Goal: Information Seeking & Learning: Check status

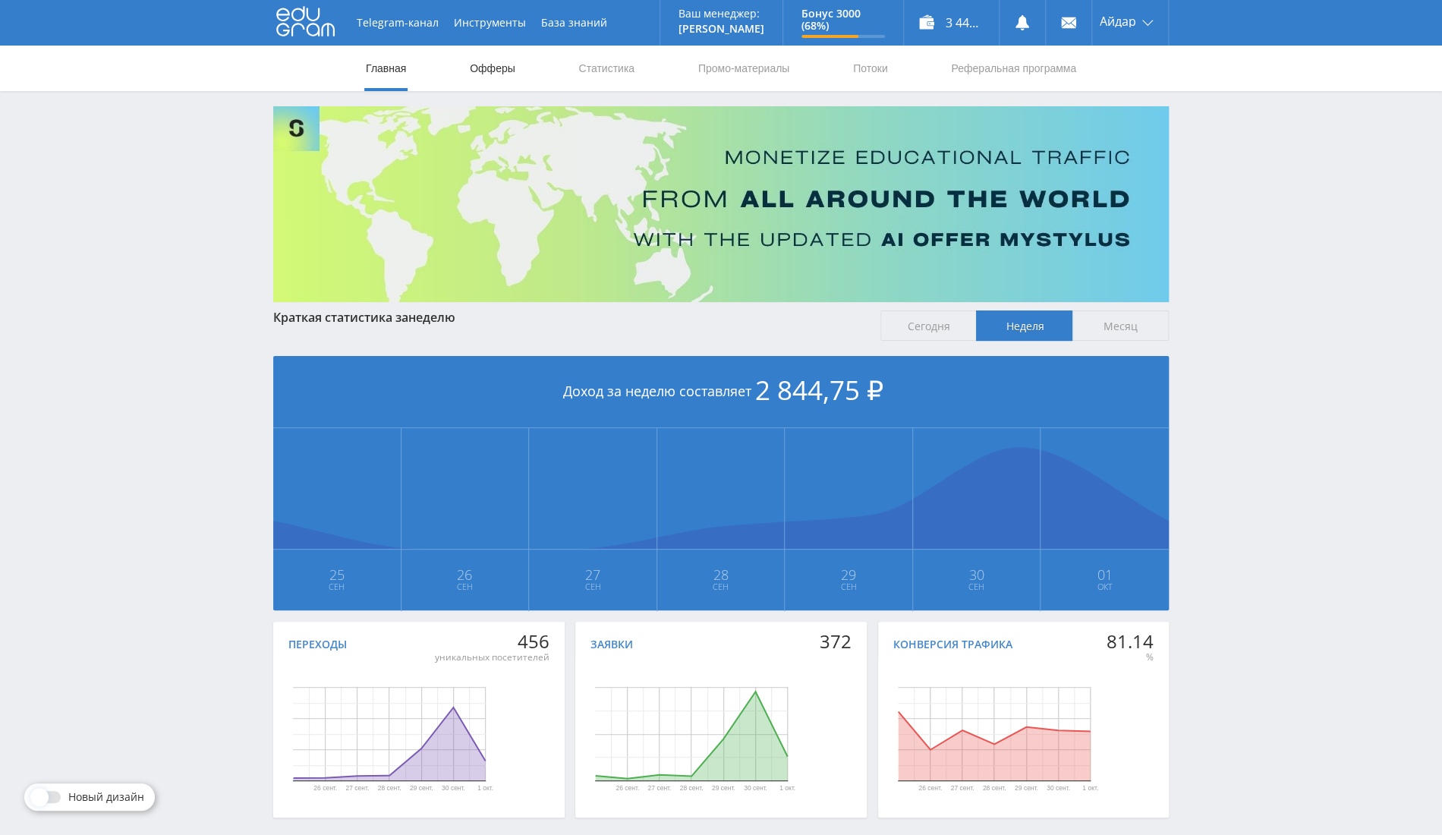
click at [487, 74] on link "Офферы" at bounding box center [492, 69] width 49 height 46
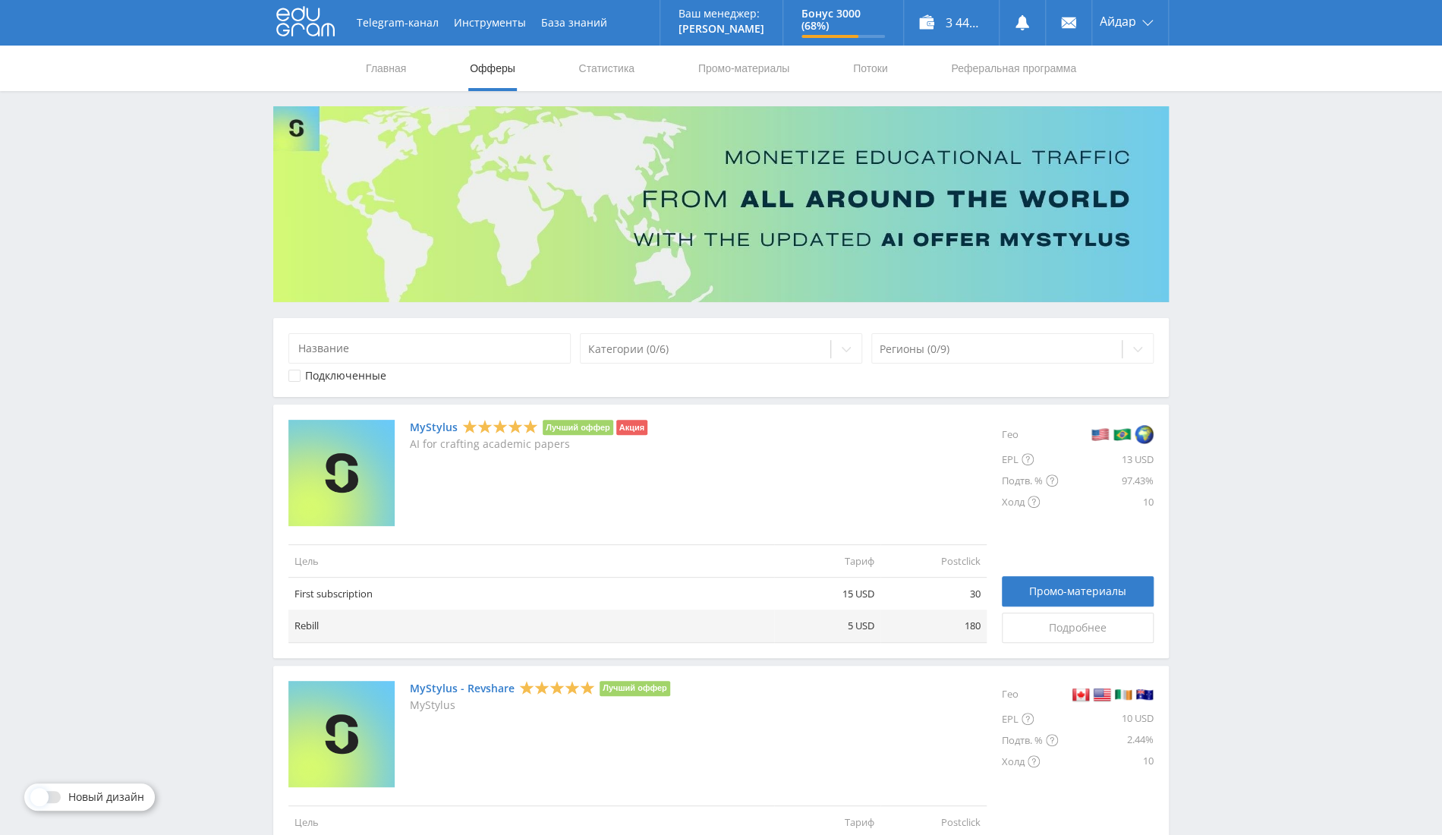
click at [637, 81] on nav "Главная Офферы Статистика Промо-материалы Потоки Реферальная программа" at bounding box center [720, 69] width 713 height 46
click at [619, 69] on link "Статистика" at bounding box center [606, 69] width 59 height 46
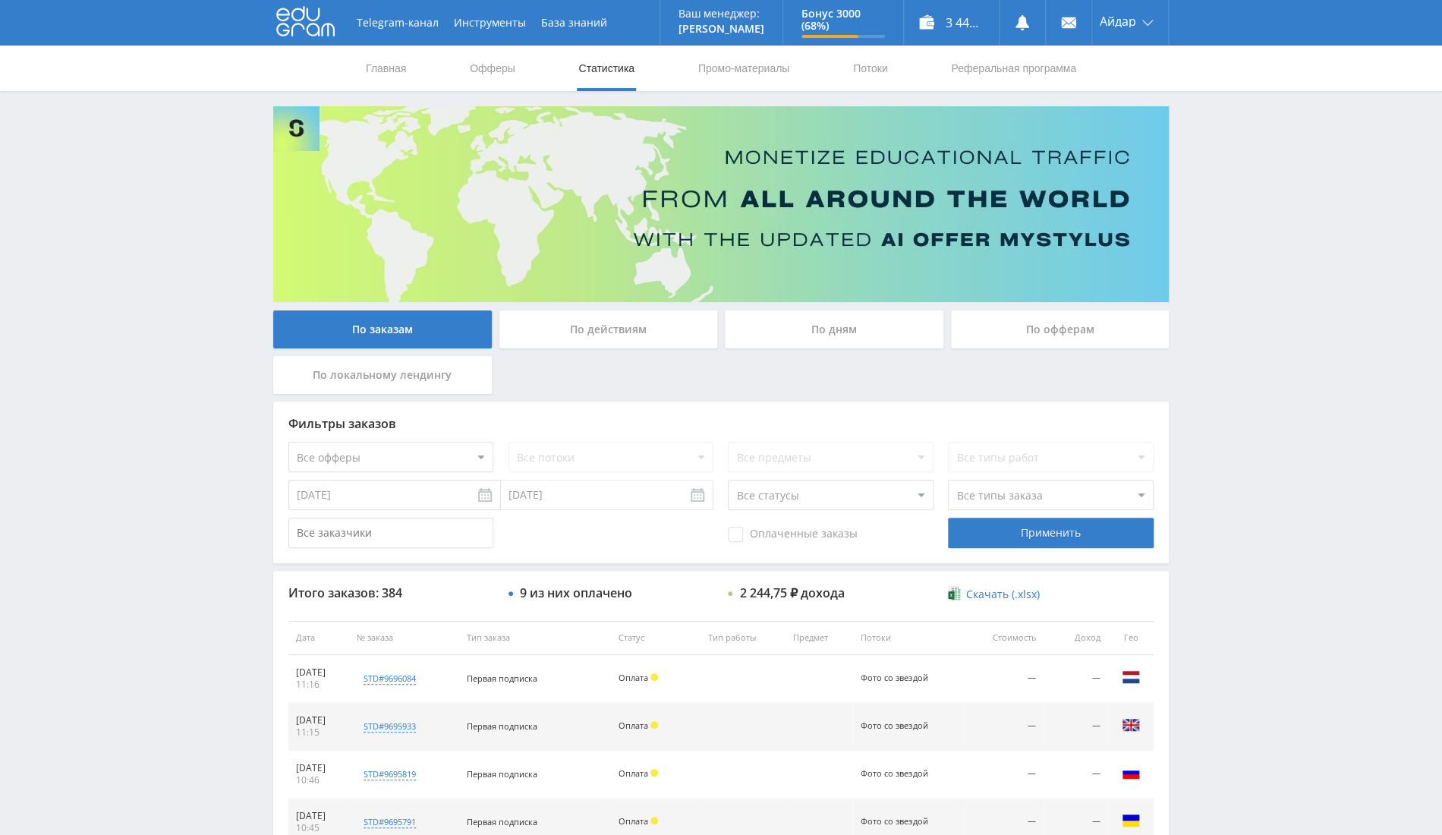
click at [413, 488] on input "24.09.2025" at bounding box center [394, 495] width 212 height 30
type input "01.09.2025"
click at [542, 495] on input "[DATE]" at bounding box center [607, 495] width 212 height 30
click at [1019, 325] on div "По офферам" at bounding box center [1060, 329] width 219 height 38
click at [0, 0] on input "По офферам" at bounding box center [0, 0] width 0 height 0
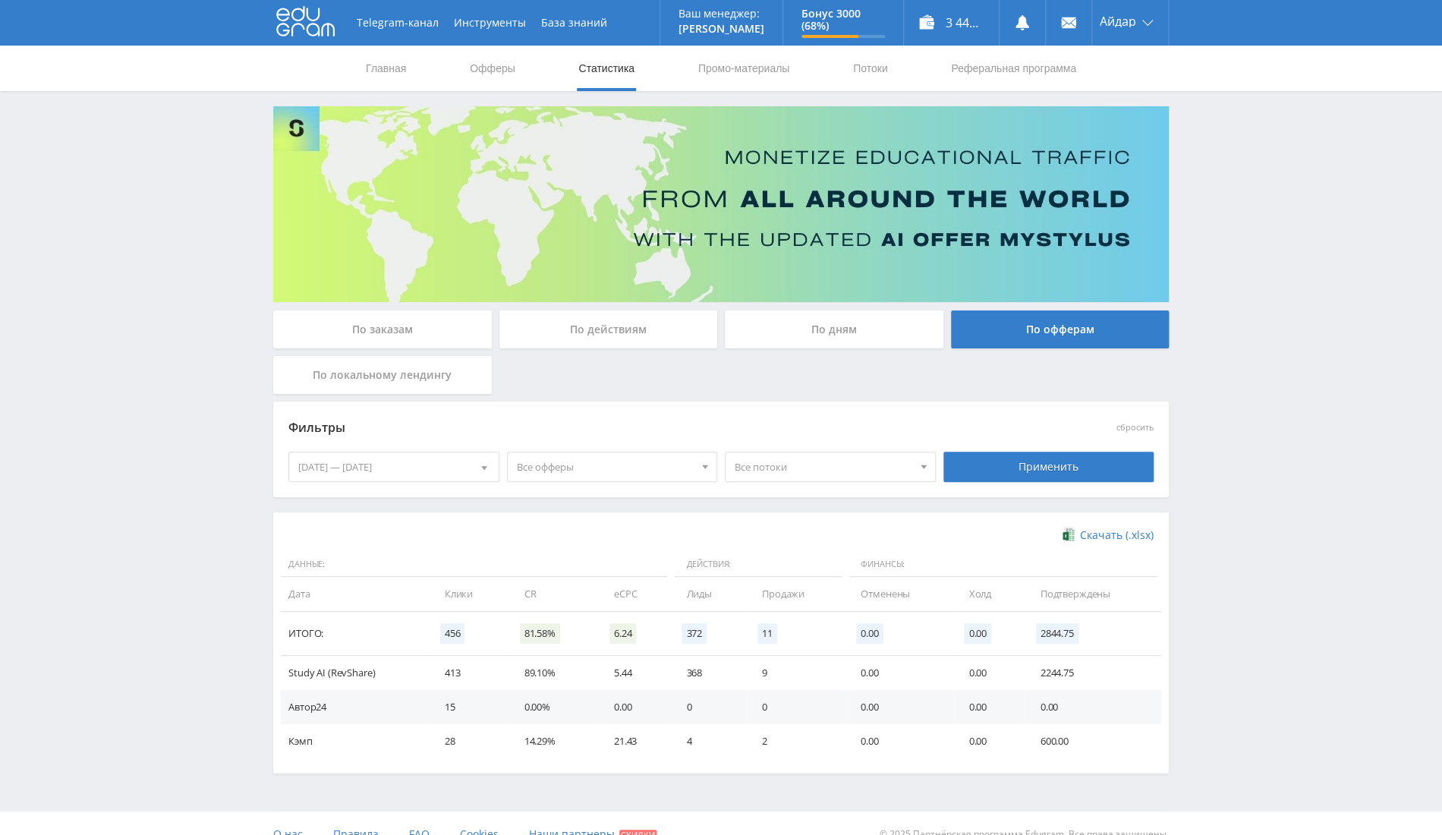
click at [370, 476] on div "25.09.2025 — 01.10.2025" at bounding box center [393, 466] width 209 height 29
click at [296, 524] on nav "Октябрь, 2025" at bounding box center [393, 529] width 209 height 30
click at [310, 531] on nav "Октябрь, 2025" at bounding box center [393, 529] width 209 height 30
click at [317, 584] on div "29" at bounding box center [311, 579] width 27 height 17
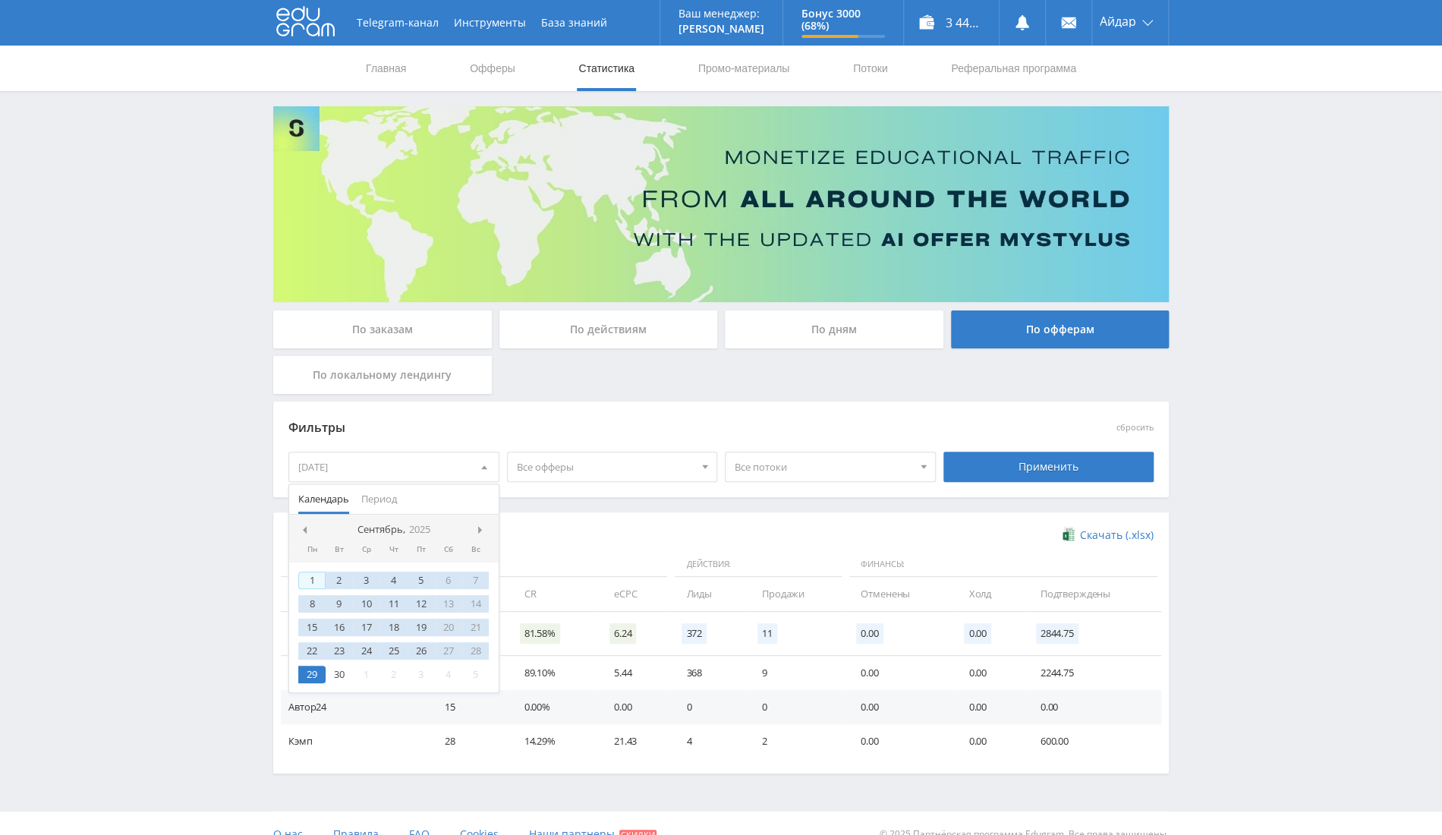
click at [303, 579] on div "1" at bounding box center [311, 579] width 27 height 17
click at [476, 519] on nav "Сентябрь, 2025" at bounding box center [393, 529] width 209 height 30
click at [480, 533] on div at bounding box center [483, 530] width 12 height 12
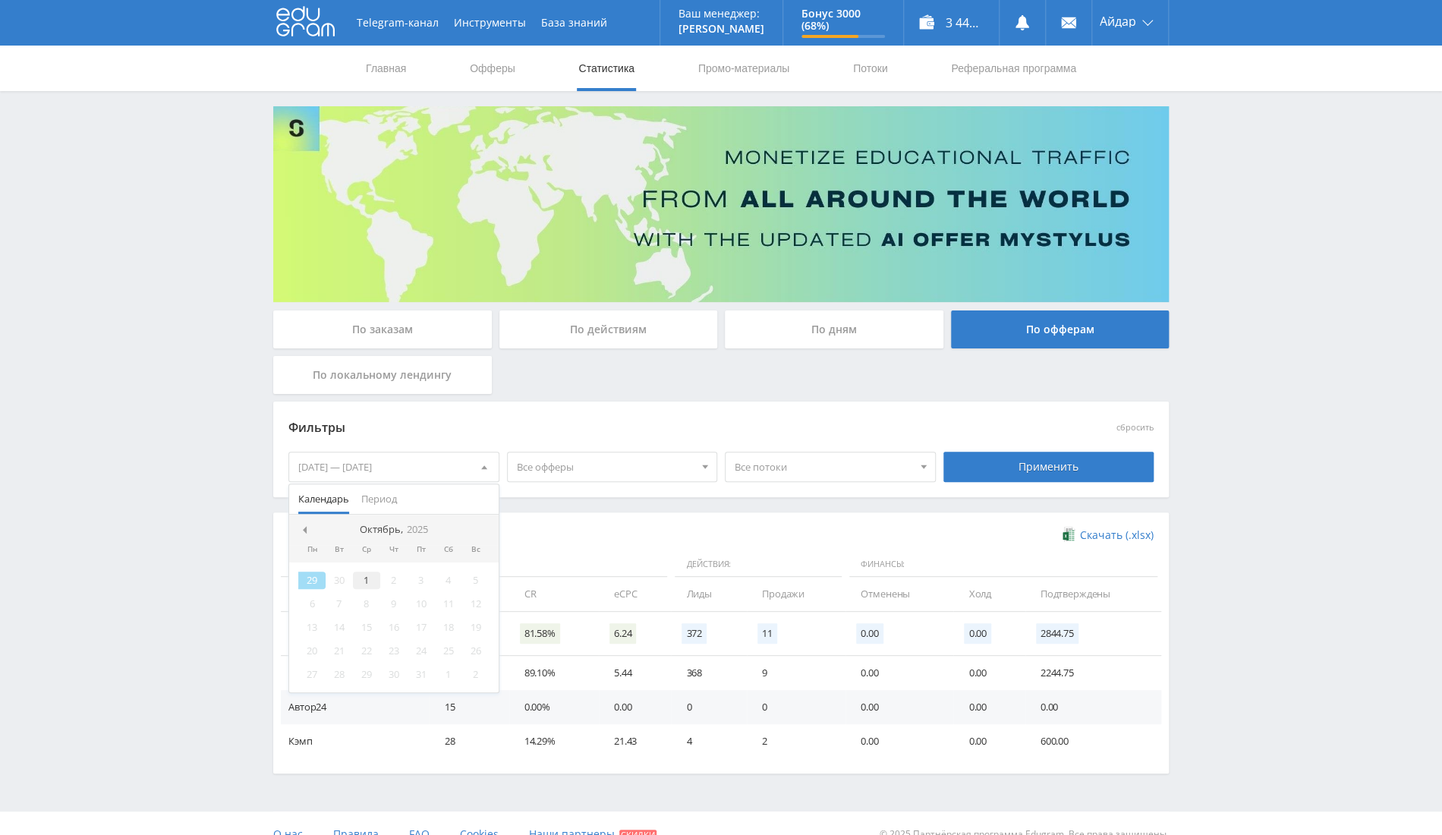
click at [360, 578] on div "1" at bounding box center [366, 579] width 27 height 17
click at [305, 521] on nav "Октябрь, 2025" at bounding box center [393, 529] width 209 height 30
click at [299, 522] on nav "Октябрь, 2025" at bounding box center [393, 529] width 209 height 30
click at [307, 528] on div at bounding box center [304, 530] width 12 height 12
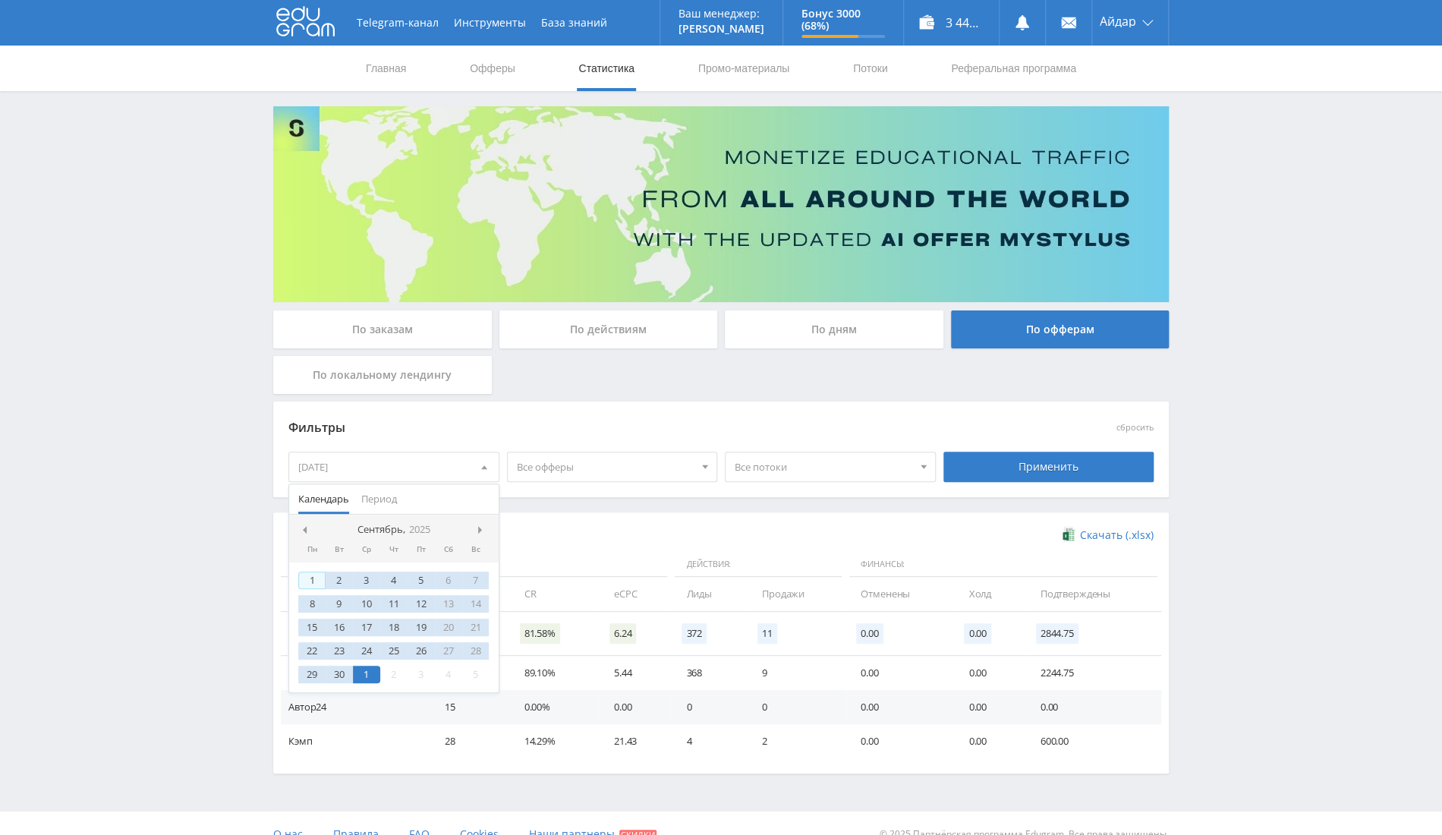
click at [313, 577] on div "1" at bounding box center [311, 579] width 27 height 17
click at [1003, 470] on div "Применить" at bounding box center [1048, 466] width 211 height 30
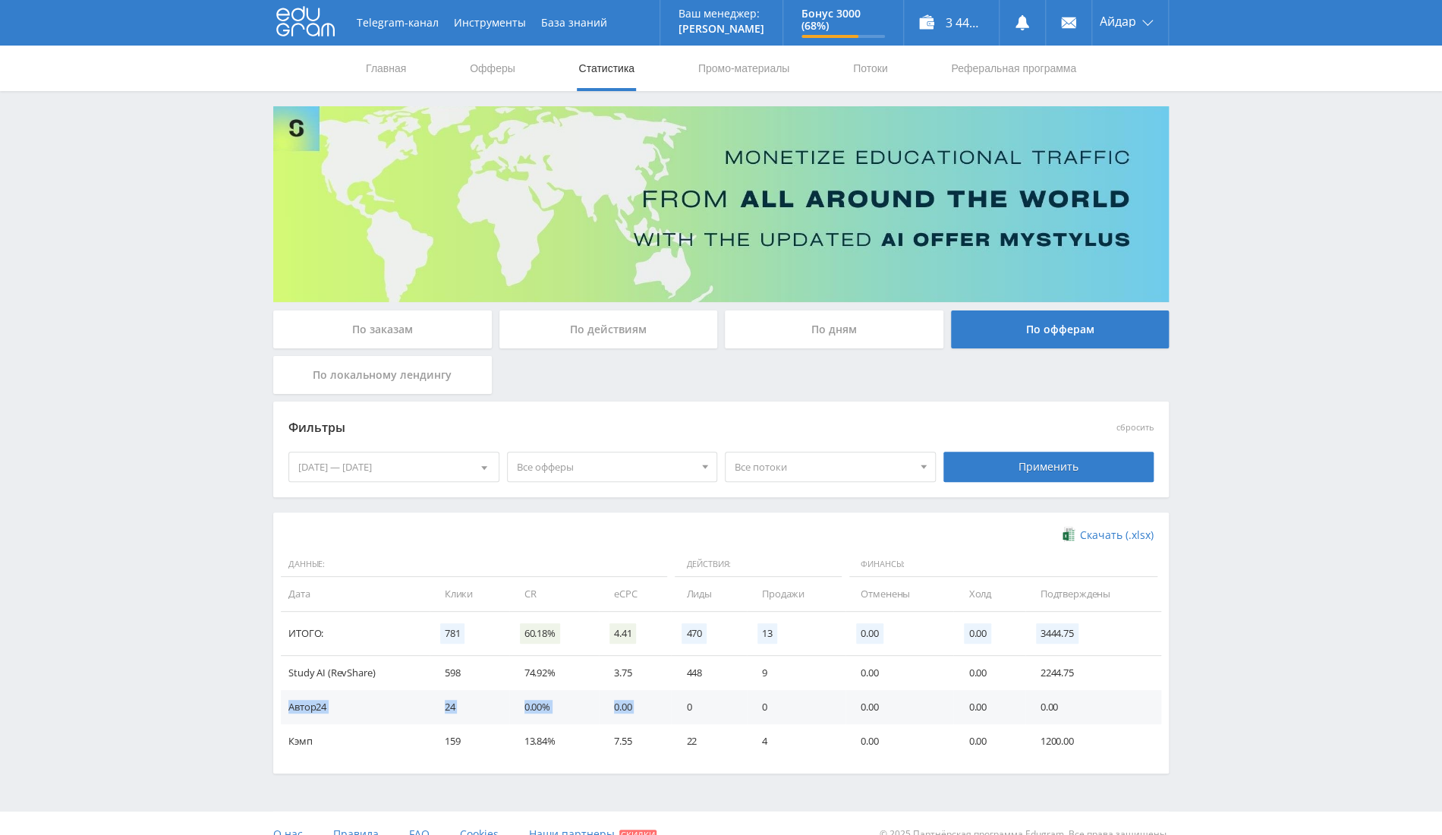
drag, startPoint x: 684, startPoint y: 709, endPoint x: 1072, endPoint y: 662, distance: 391.2
click at [1072, 662] on tbody "Study AI (RevShare) 598 74.92% 3.75 448 9 0.00 0.00 2244.75 Автор24 24 0.00% 0.…" at bounding box center [721, 707] width 880 height 102
click at [1028, 26] on icon at bounding box center [1021, 22] width 15 height 15
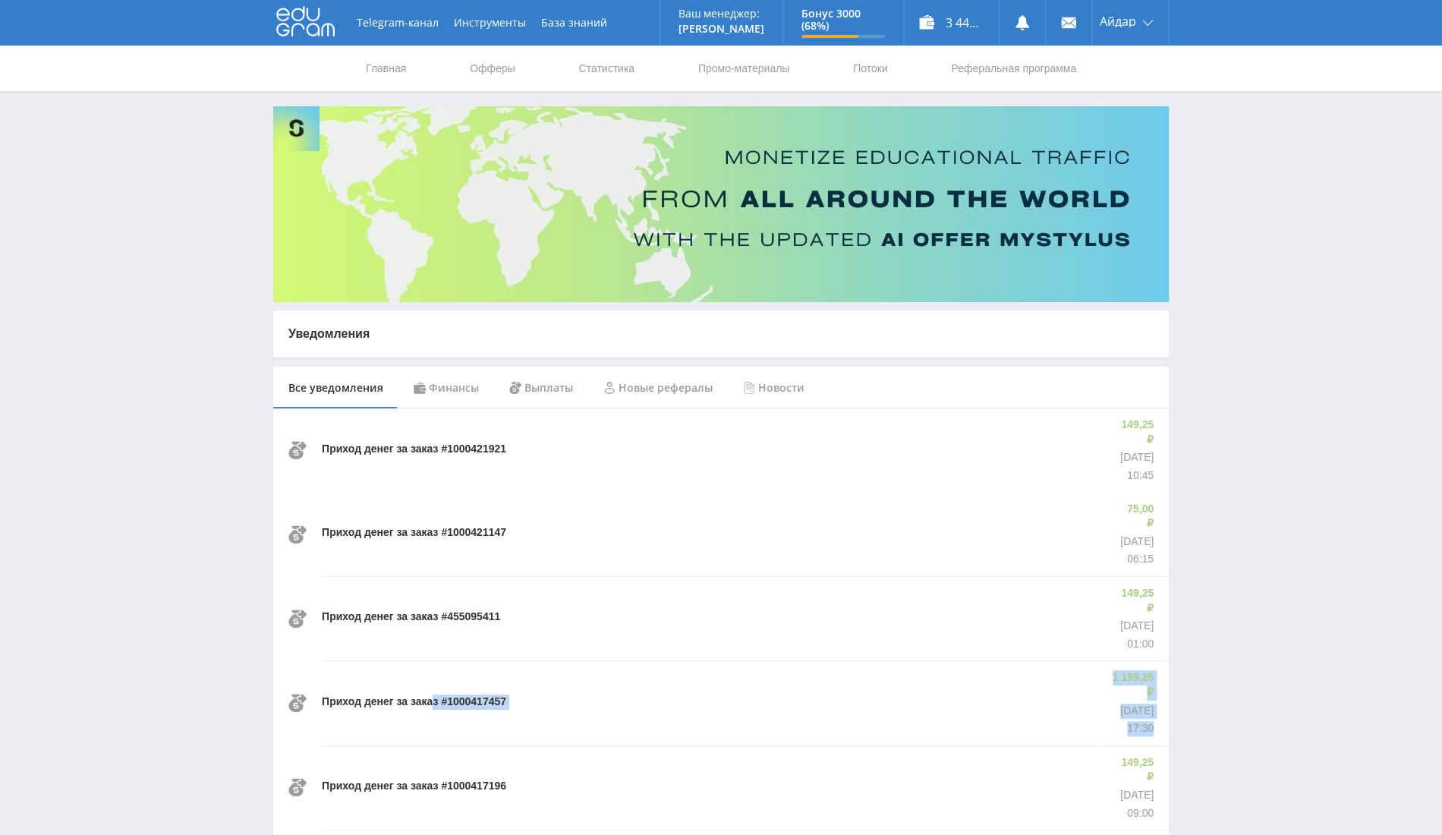
drag, startPoint x: 461, startPoint y: 637, endPoint x: 1165, endPoint y: 668, distance: 704.7
click at [1165, 668] on div "Приход денег за заказ #1000417457 1 199,25 ₽ 30.09.2025 17:30" at bounding box center [720, 702] width 895 height 84
click at [1145, 703] on p "[DATE]" at bounding box center [1131, 710] width 44 height 15
drag, startPoint x: 1101, startPoint y: 622, endPoint x: 1165, endPoint y: 663, distance: 75.8
click at [1165, 663] on div "1 199,25 ₽ 30.09.2025 17:30" at bounding box center [1131, 702] width 74 height 84
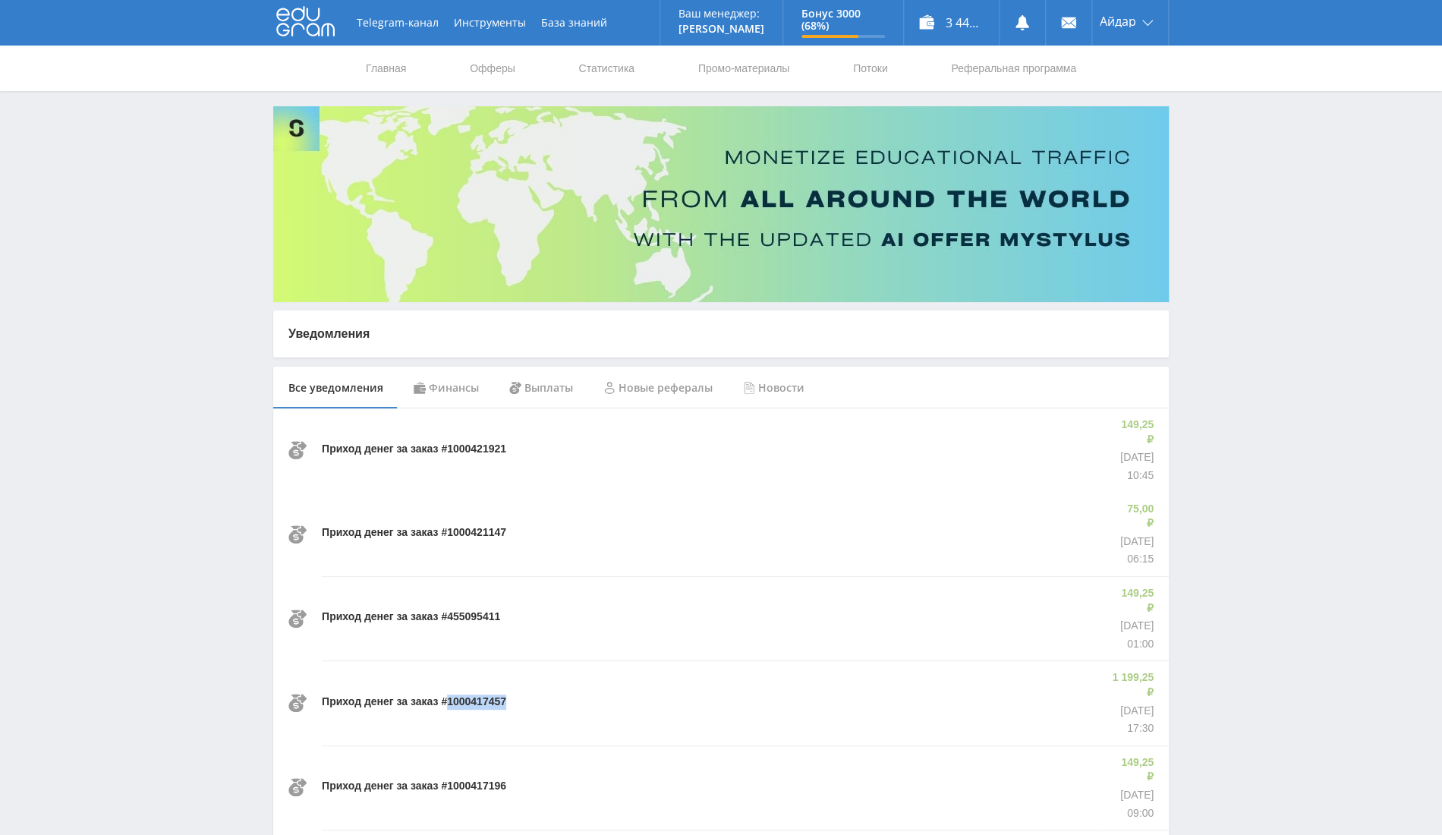
drag, startPoint x: 534, startPoint y: 644, endPoint x: 448, endPoint y: 646, distance: 86.5
click at [448, 660] on div "Приход денег за заказ #1000417457" at bounding box center [708, 702] width 772 height 84
copy p "1000417457"
click at [605, 68] on link "Статистика" at bounding box center [606, 69] width 59 height 46
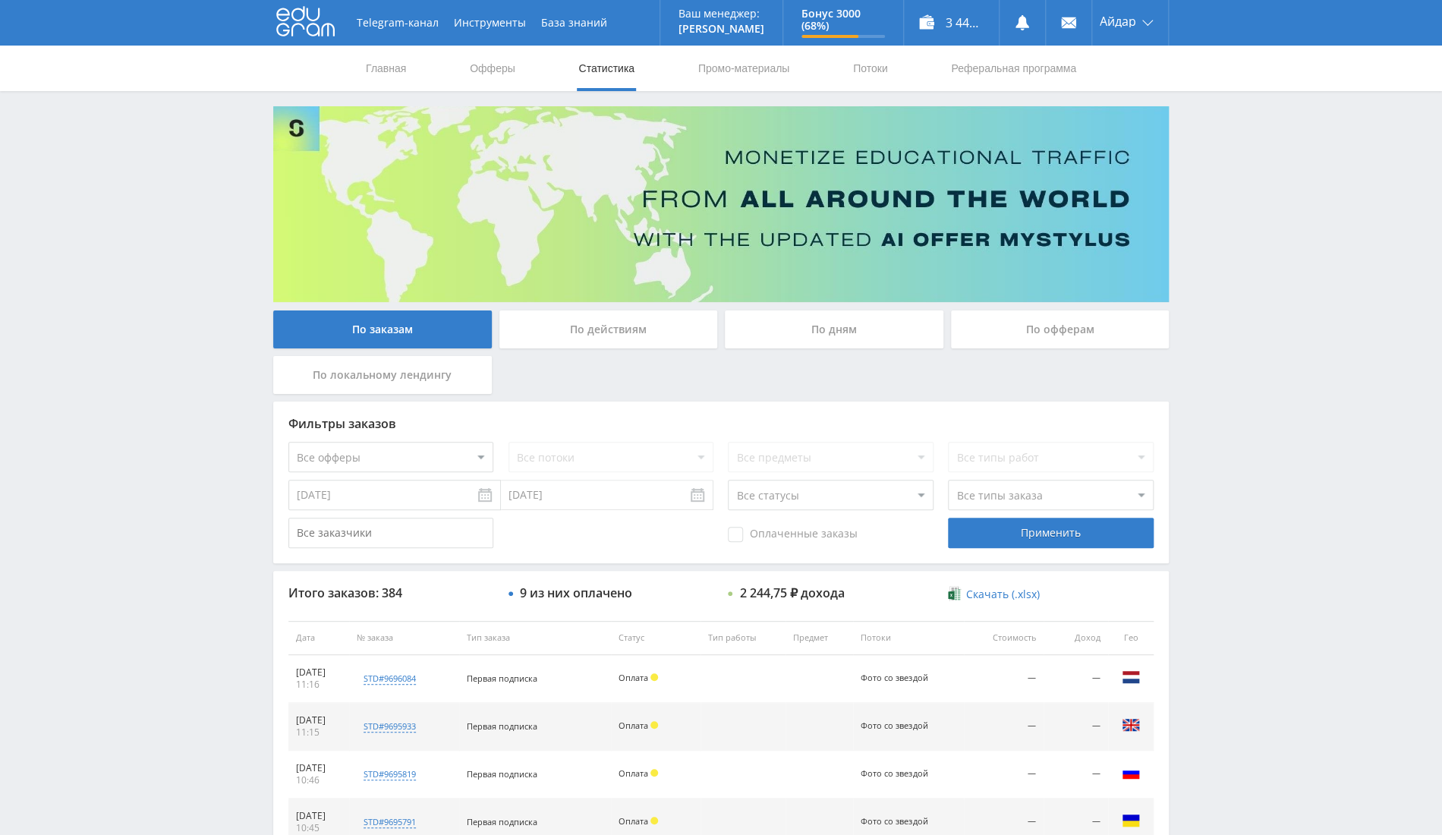
click at [394, 528] on input "text" at bounding box center [390, 532] width 205 height 30
paste input "1000417457"
type input "1000417457"
click at [1072, 531] on div "Применить" at bounding box center [1050, 532] width 205 height 30
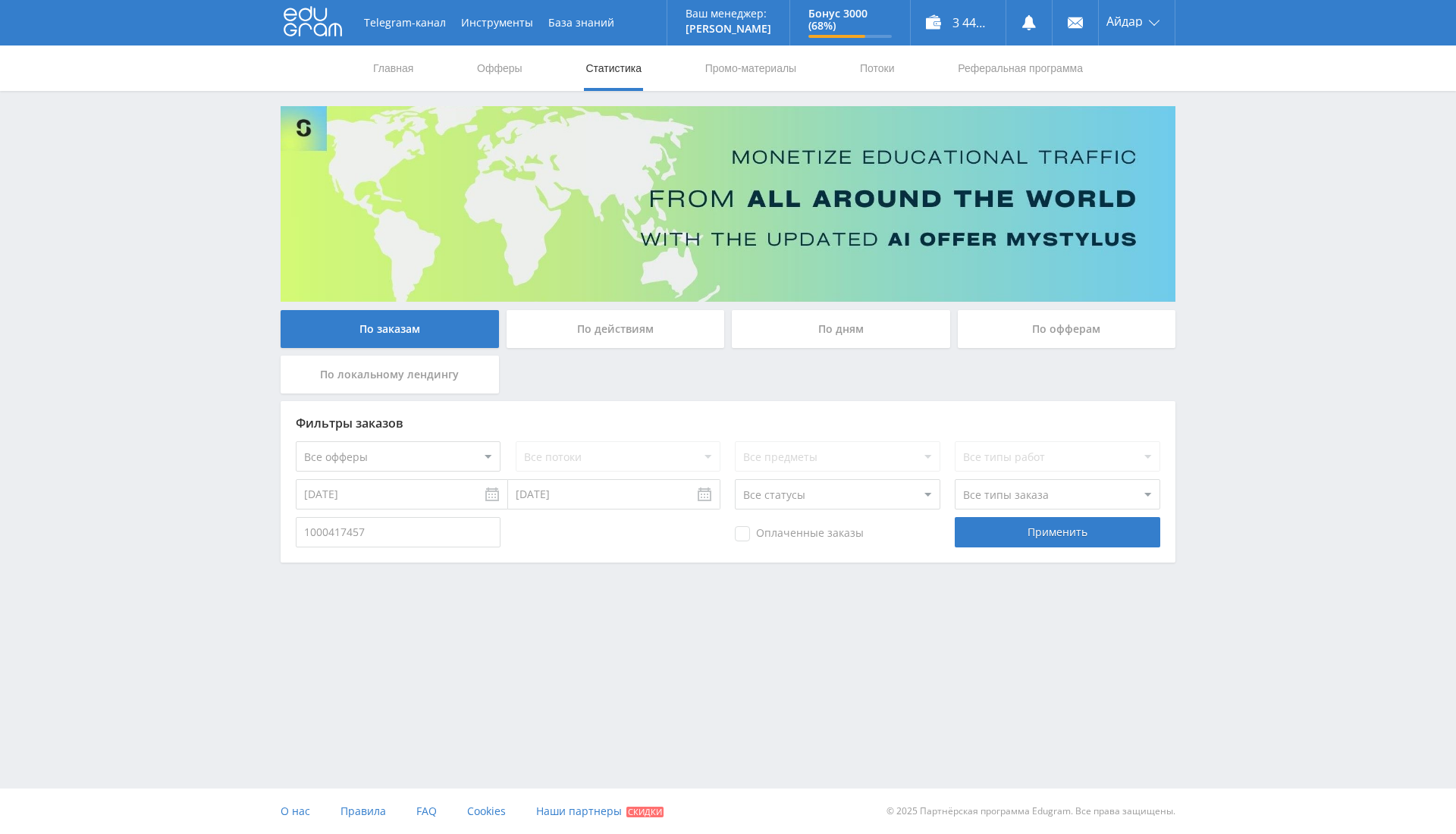
click at [391, 483] on input "24.09.2025" at bounding box center [402, 494] width 212 height 30
click at [288, 523] on div "Сентябрь Январь Февраль Март Апрель Май Июнь Июль Август Сентябрь Октябрь Ноябр…" at bounding box center [386, 585] width 196 height 153
type input "01.09.2025"
click at [620, 500] on input "[DATE]" at bounding box center [614, 494] width 212 height 30
click at [1060, 531] on div "Применить" at bounding box center [1056, 531] width 205 height 30
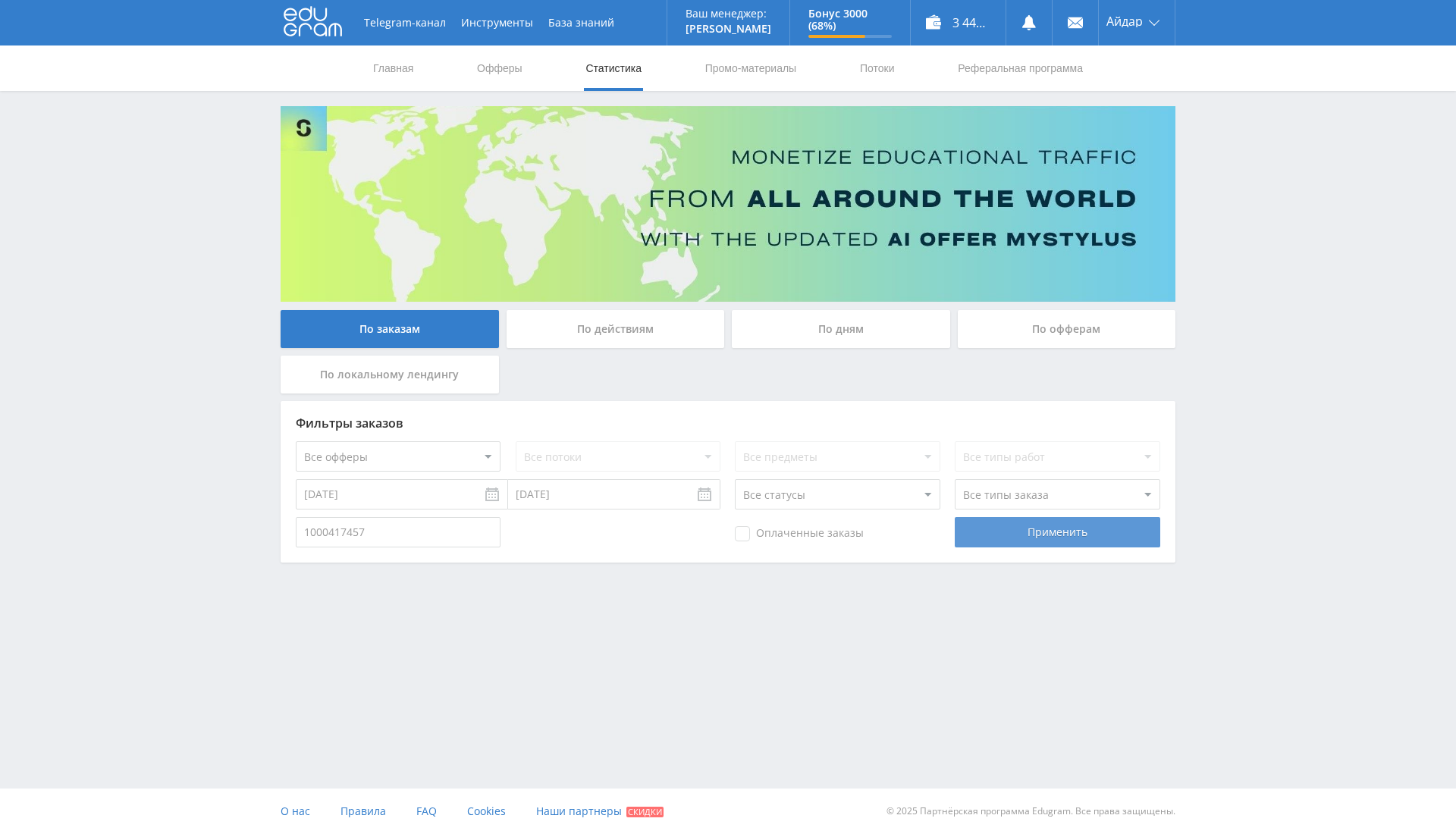
click at [1038, 541] on div "Применить" at bounding box center [1056, 531] width 205 height 30
click at [1024, 25] on use at bounding box center [1029, 22] width 14 height 15
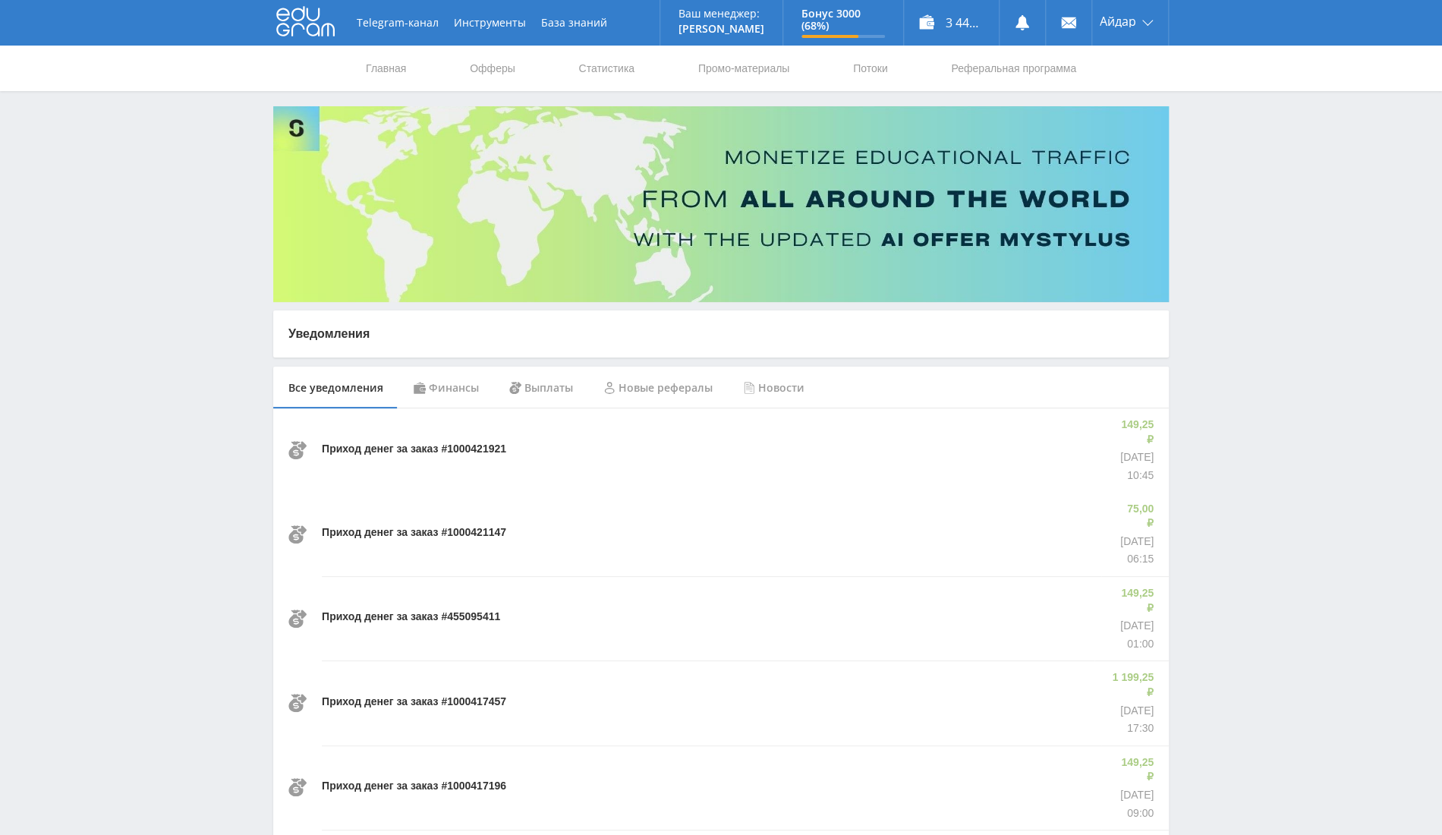
click at [476, 694] on p "Приход денег за заказ #1000417457" at bounding box center [414, 701] width 184 height 15
copy p "1000417457"
click at [591, 72] on link "Статистика" at bounding box center [606, 69] width 59 height 46
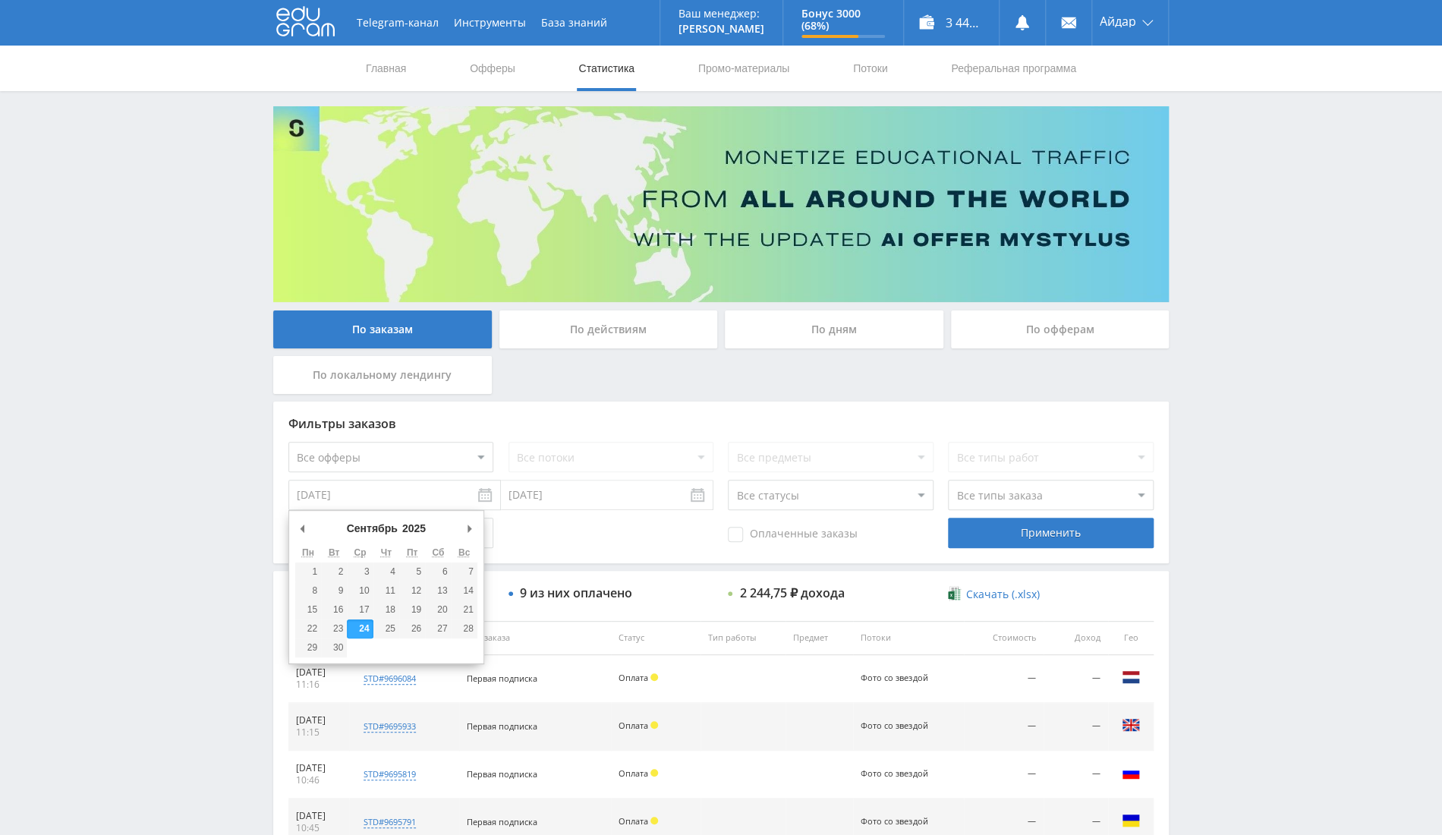
click at [410, 494] on input "24.09.2025" at bounding box center [394, 495] width 212 height 30
type input "[DATE]"
click at [564, 487] on input "[DATE]" at bounding box center [607, 495] width 212 height 30
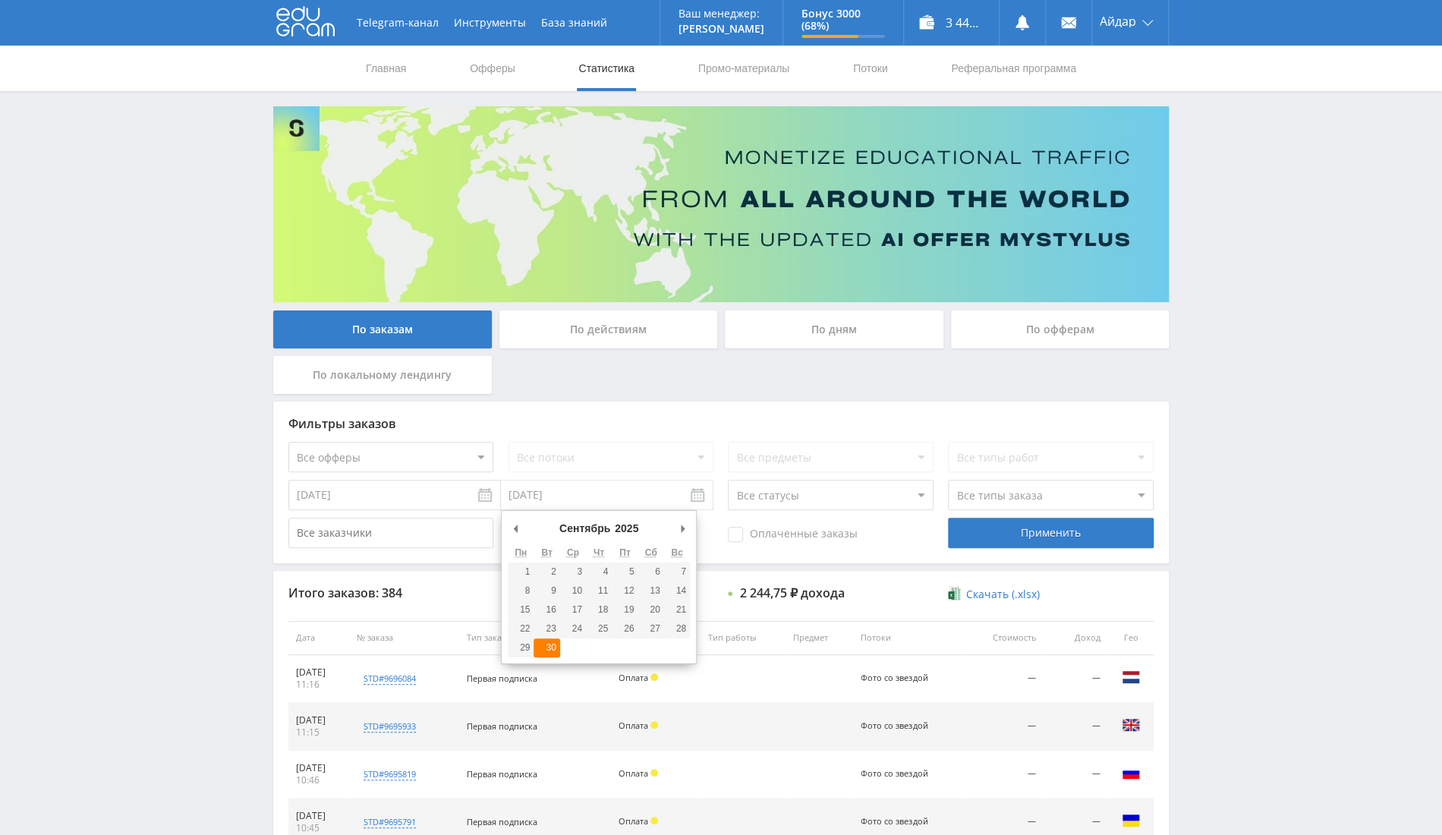
type input "[DATE]"
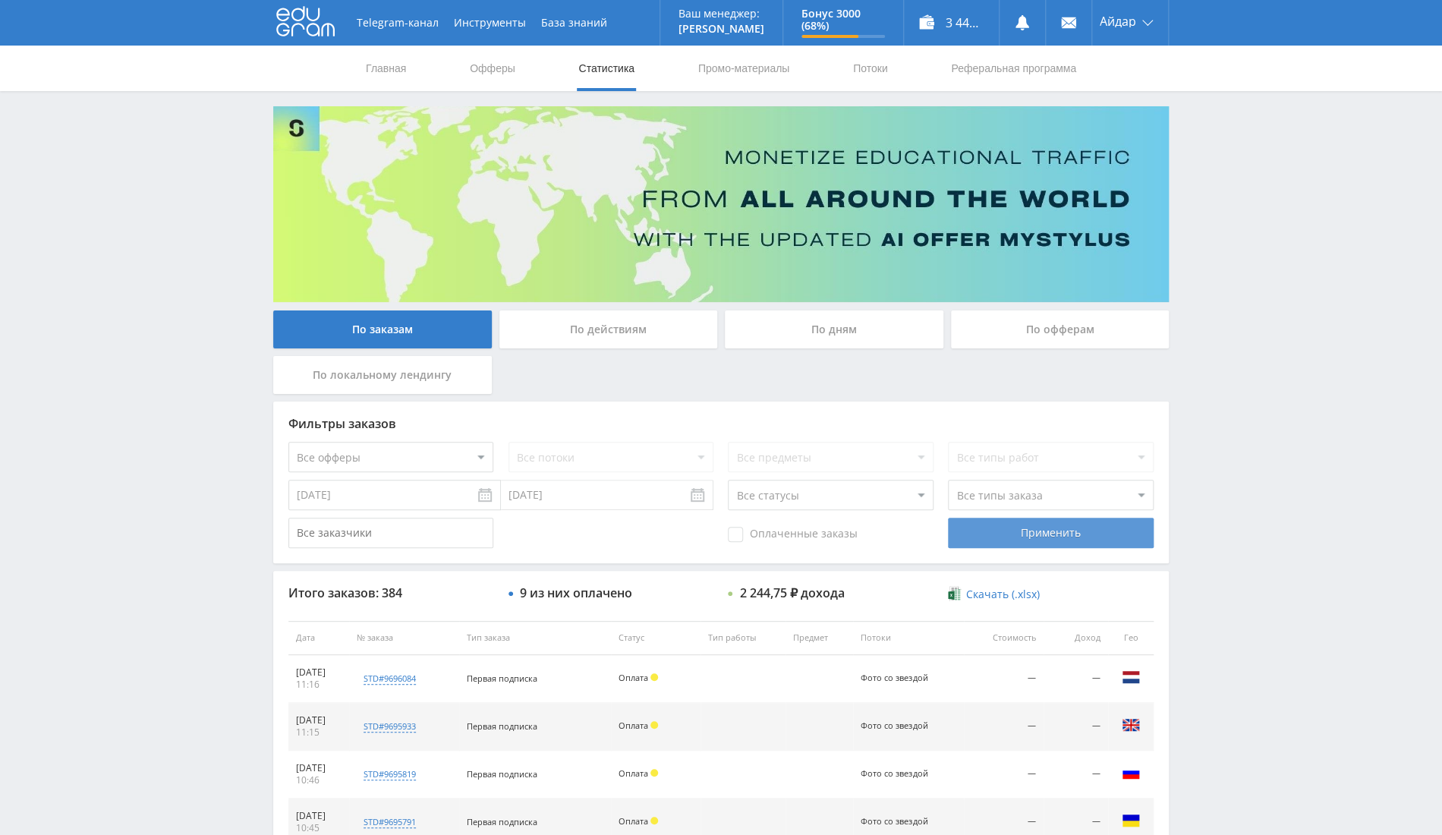
click at [1007, 528] on div "Применить" at bounding box center [1050, 532] width 205 height 30
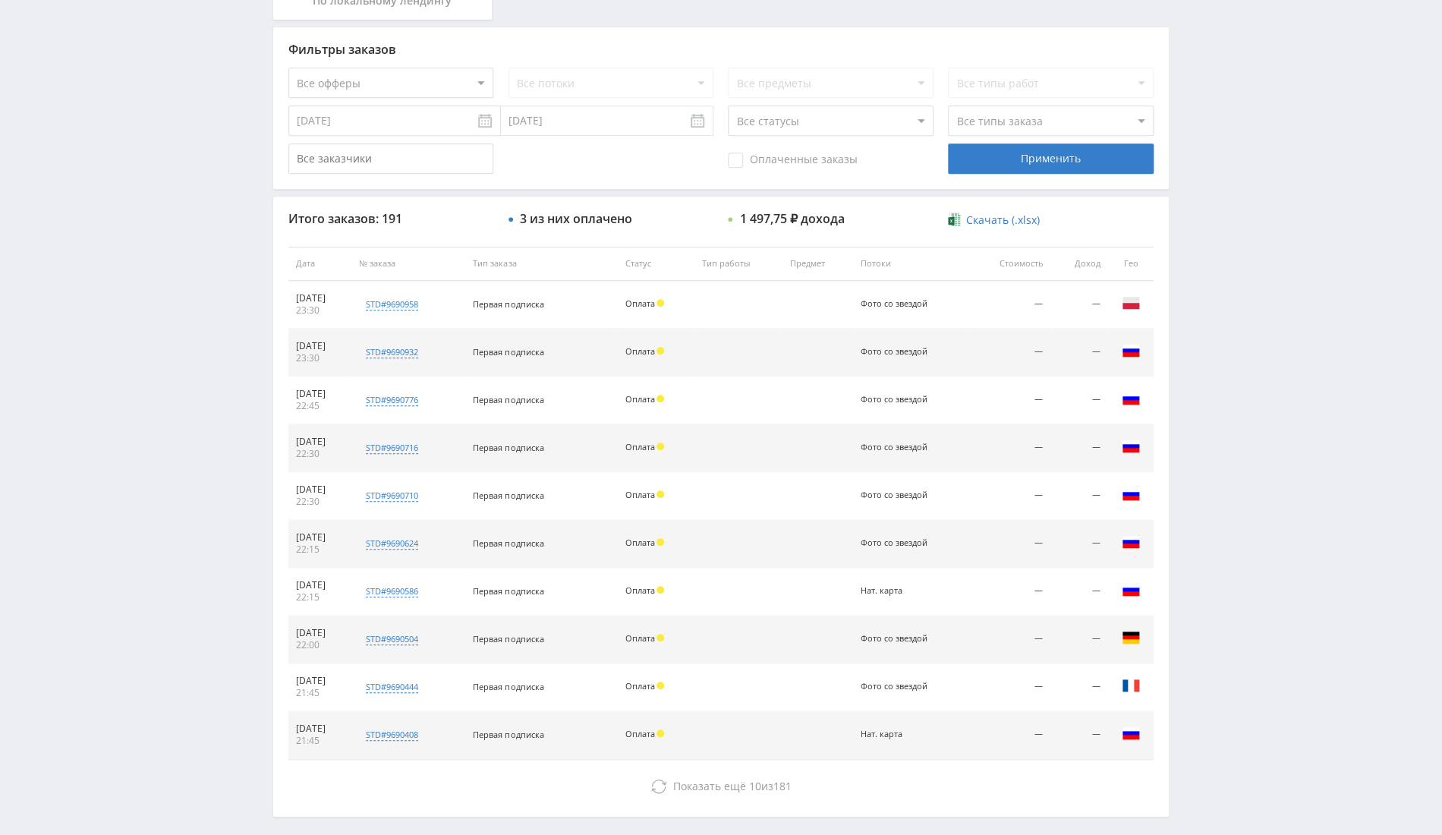
scroll to position [404, 0]
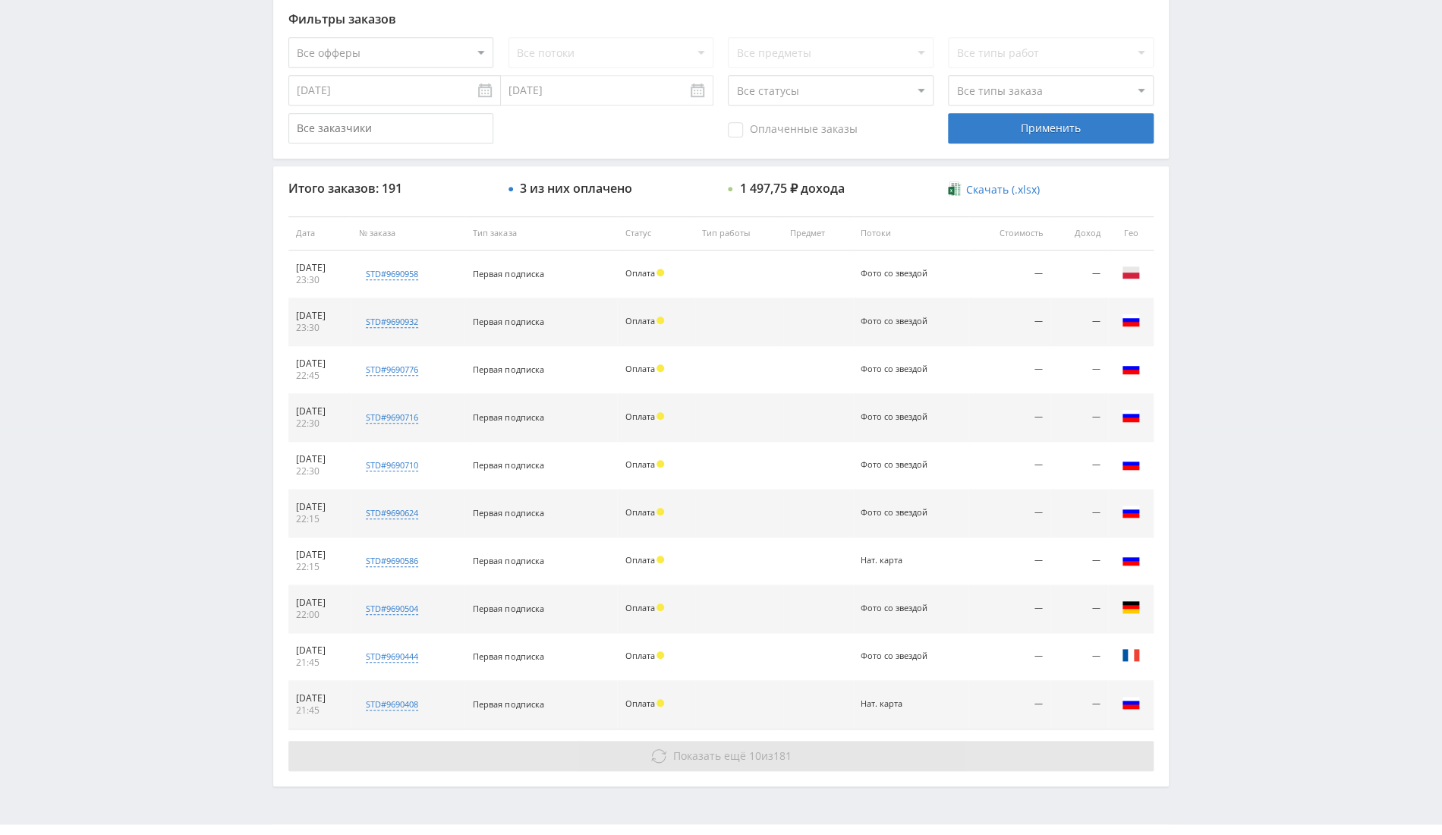
click at [703, 744] on button "Показать ещё 10 из 181" at bounding box center [720, 756] width 865 height 30
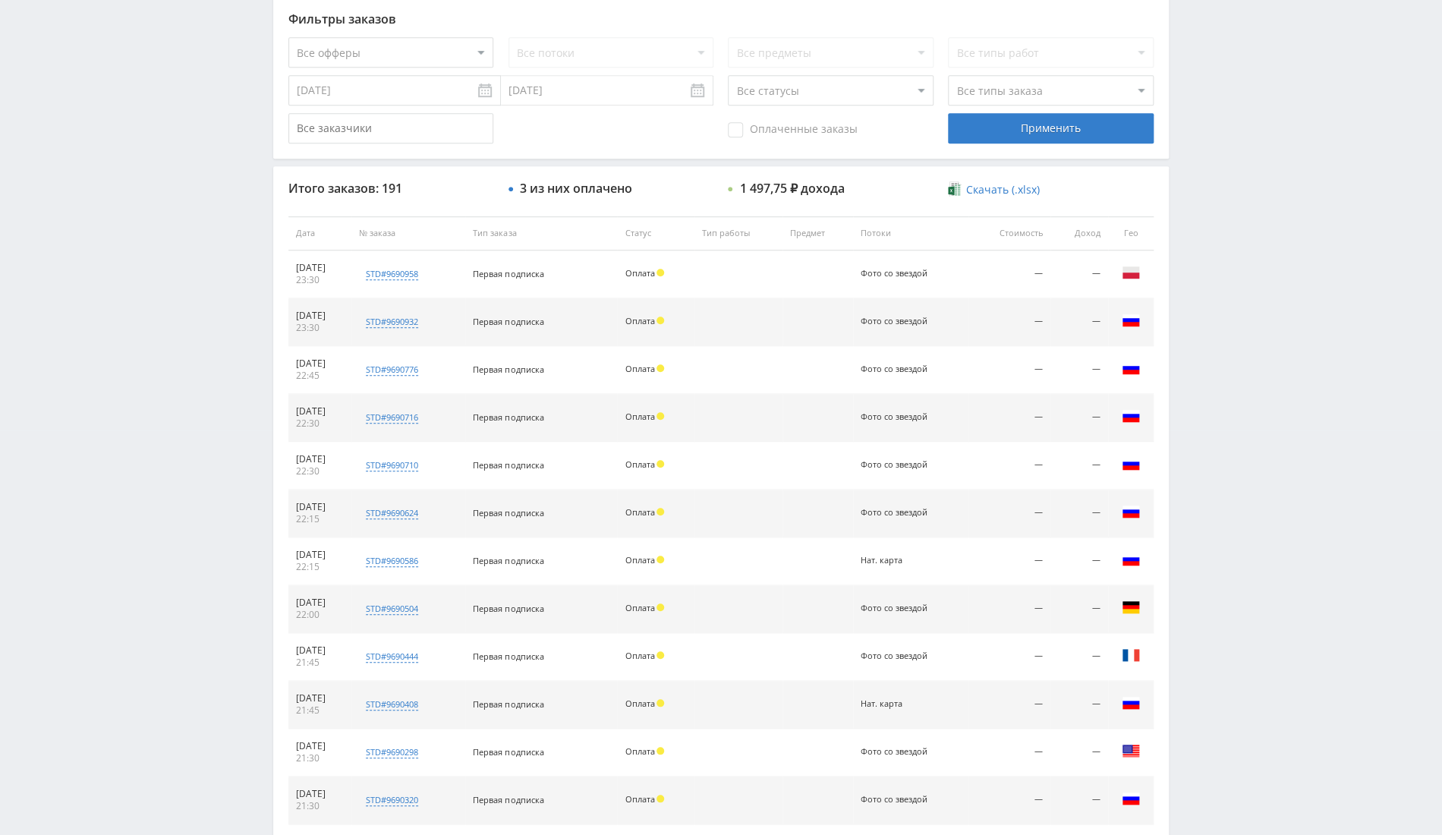
scroll to position [867, 0]
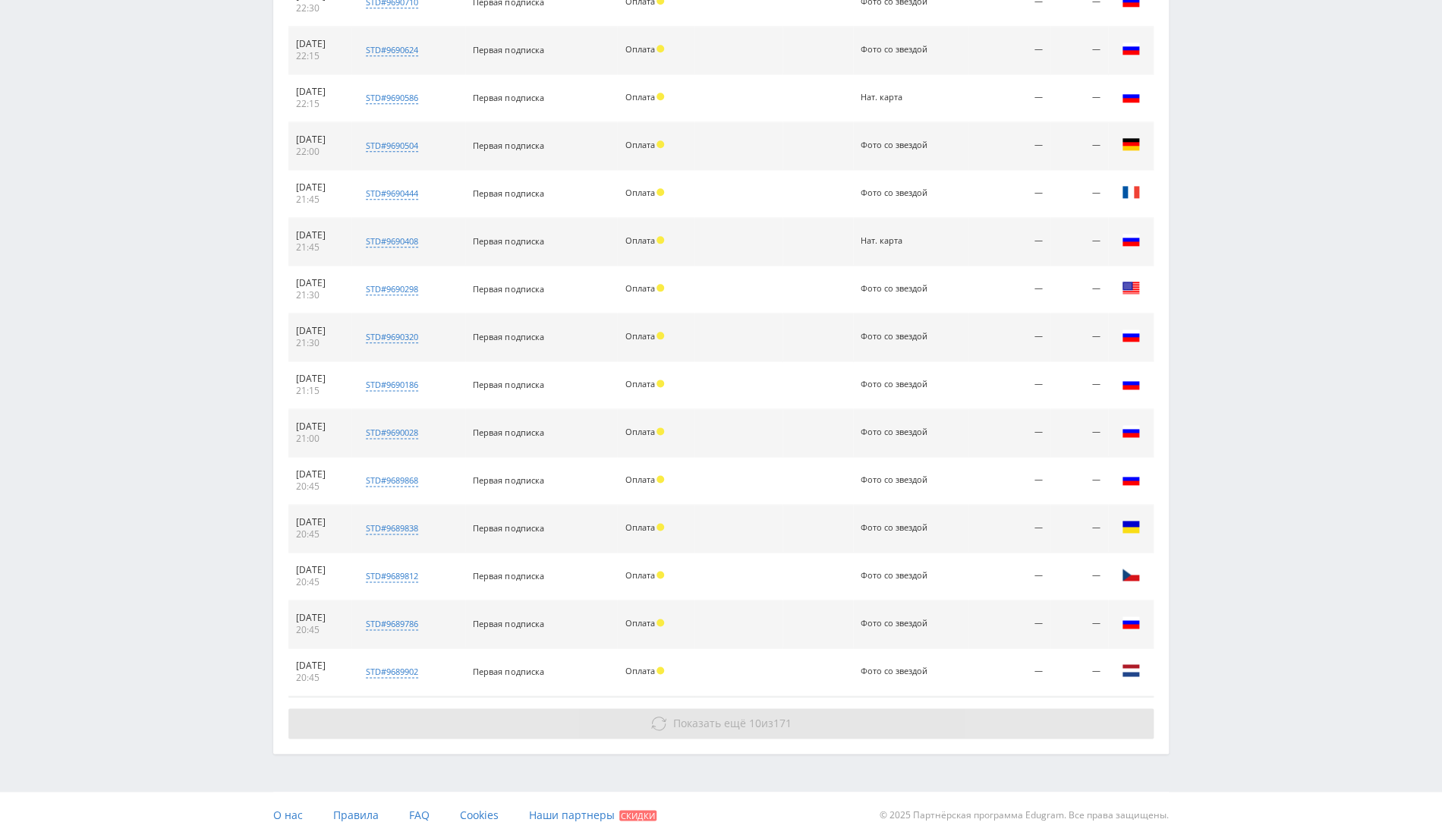
click at [734, 708] on button "Показать ещё 10 из 171" at bounding box center [720, 723] width 865 height 30
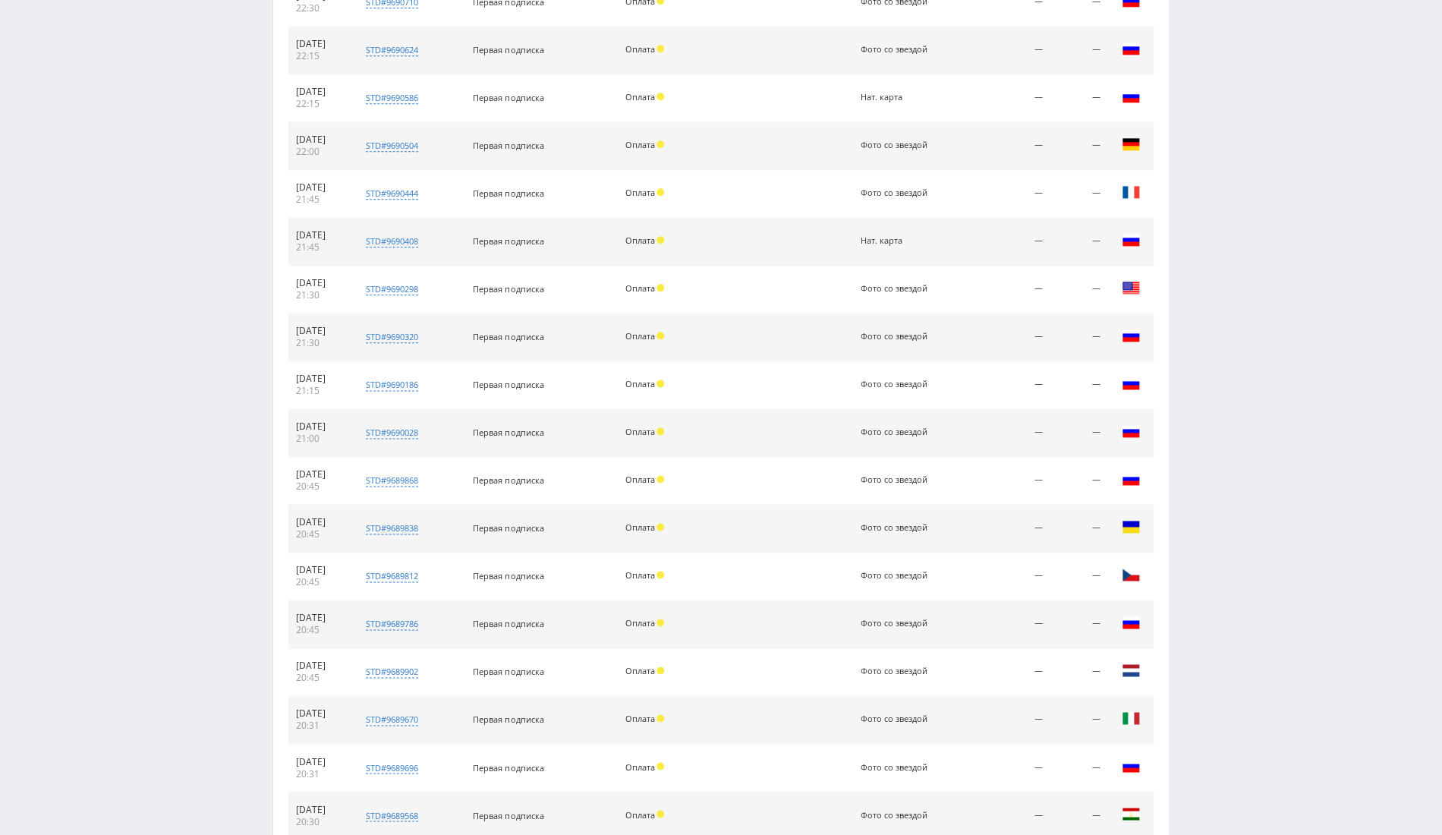
scroll to position [1296, 0]
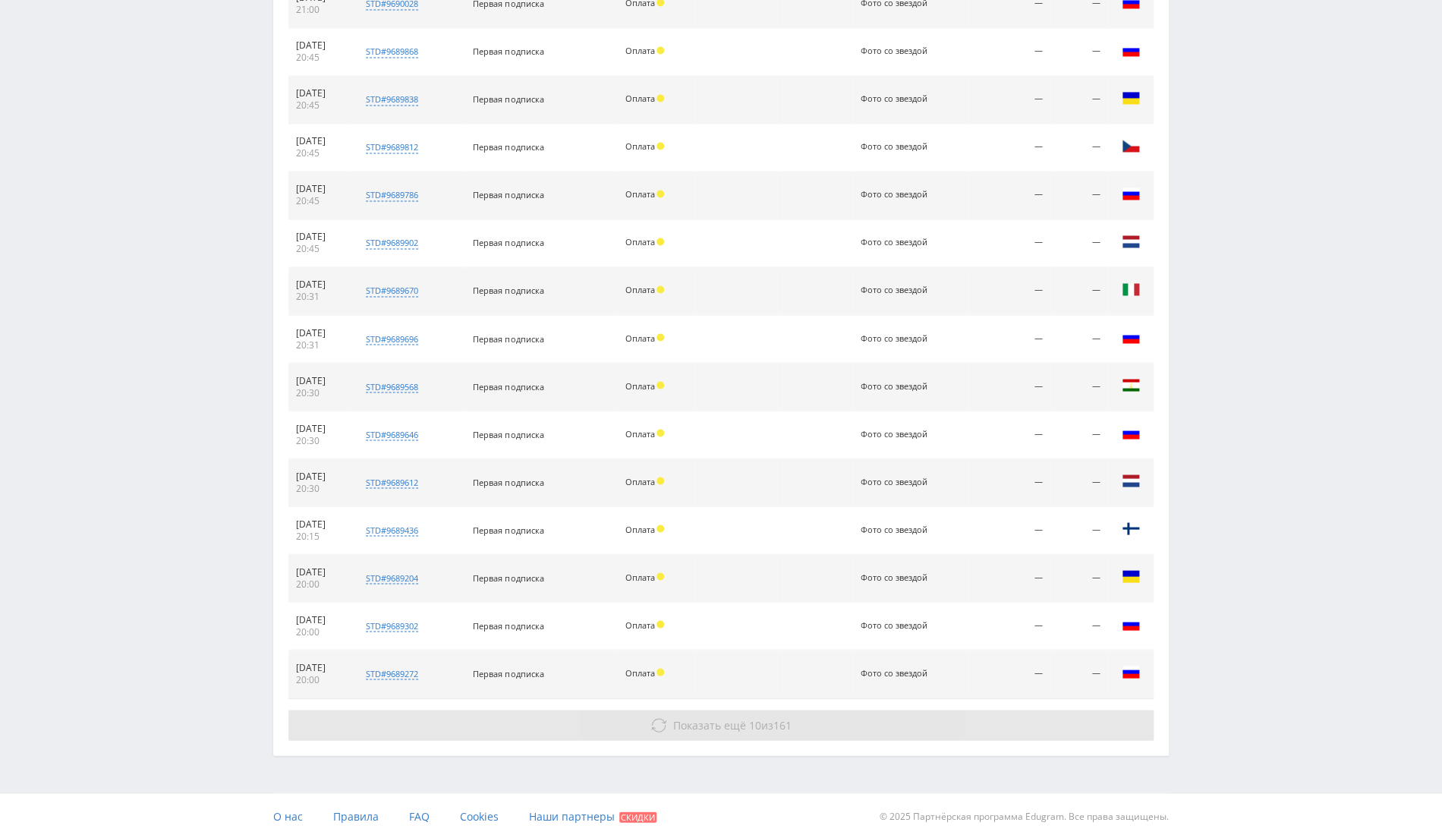
click at [637, 709] on div "Показать ещё 10 из 161" at bounding box center [720, 724] width 865 height 30
click at [623, 725] on button "Показать ещё 10 из 161" at bounding box center [720, 724] width 865 height 30
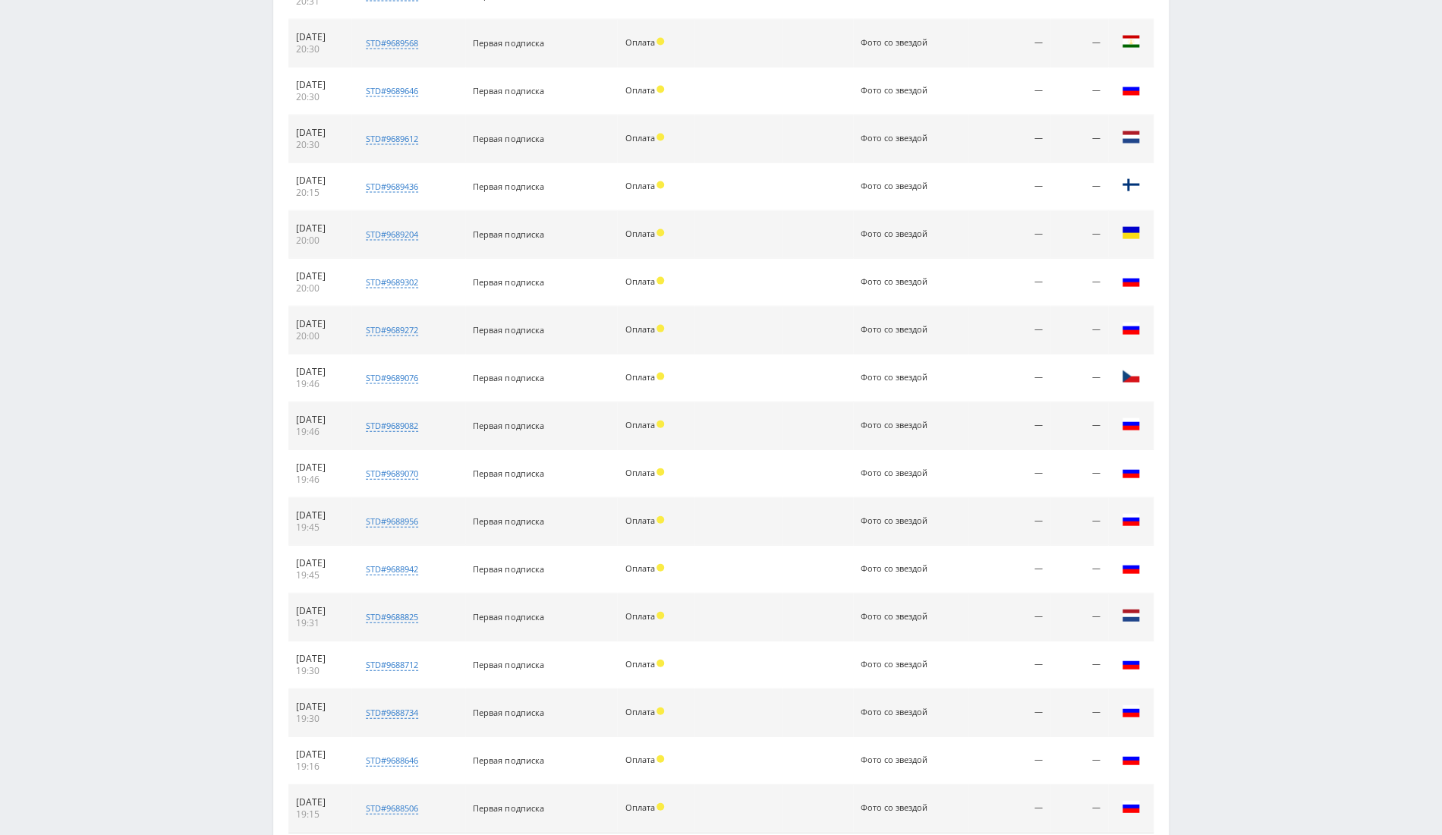
scroll to position [1773, 0]
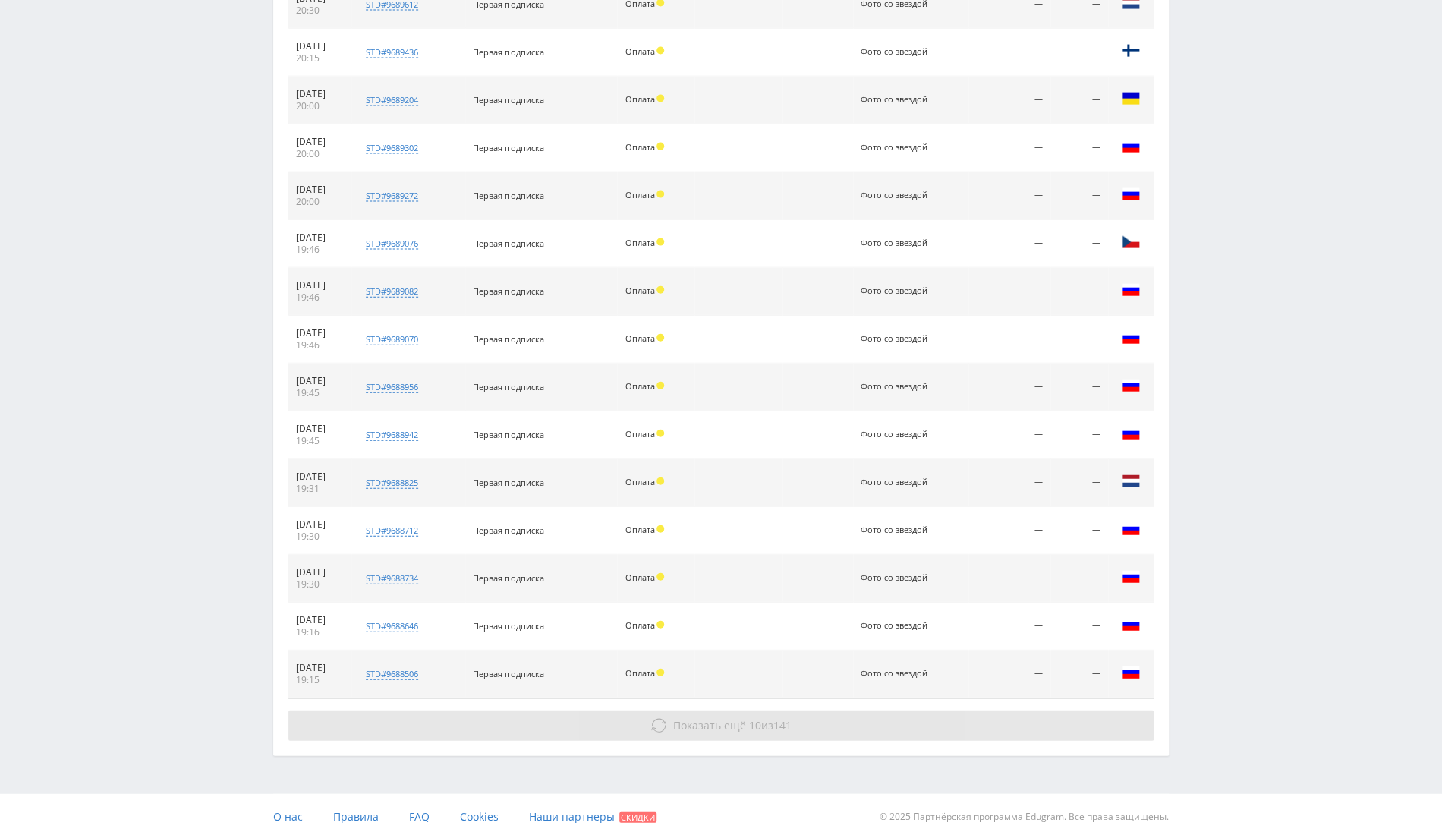
drag, startPoint x: 722, startPoint y: 732, endPoint x: 734, endPoint y: 712, distance: 24.2
click at [722, 731] on button "Показать ещё 10 из 141" at bounding box center [720, 725] width 865 height 30
click at [737, 710] on button "Показать ещё 10 из 141" at bounding box center [720, 725] width 865 height 30
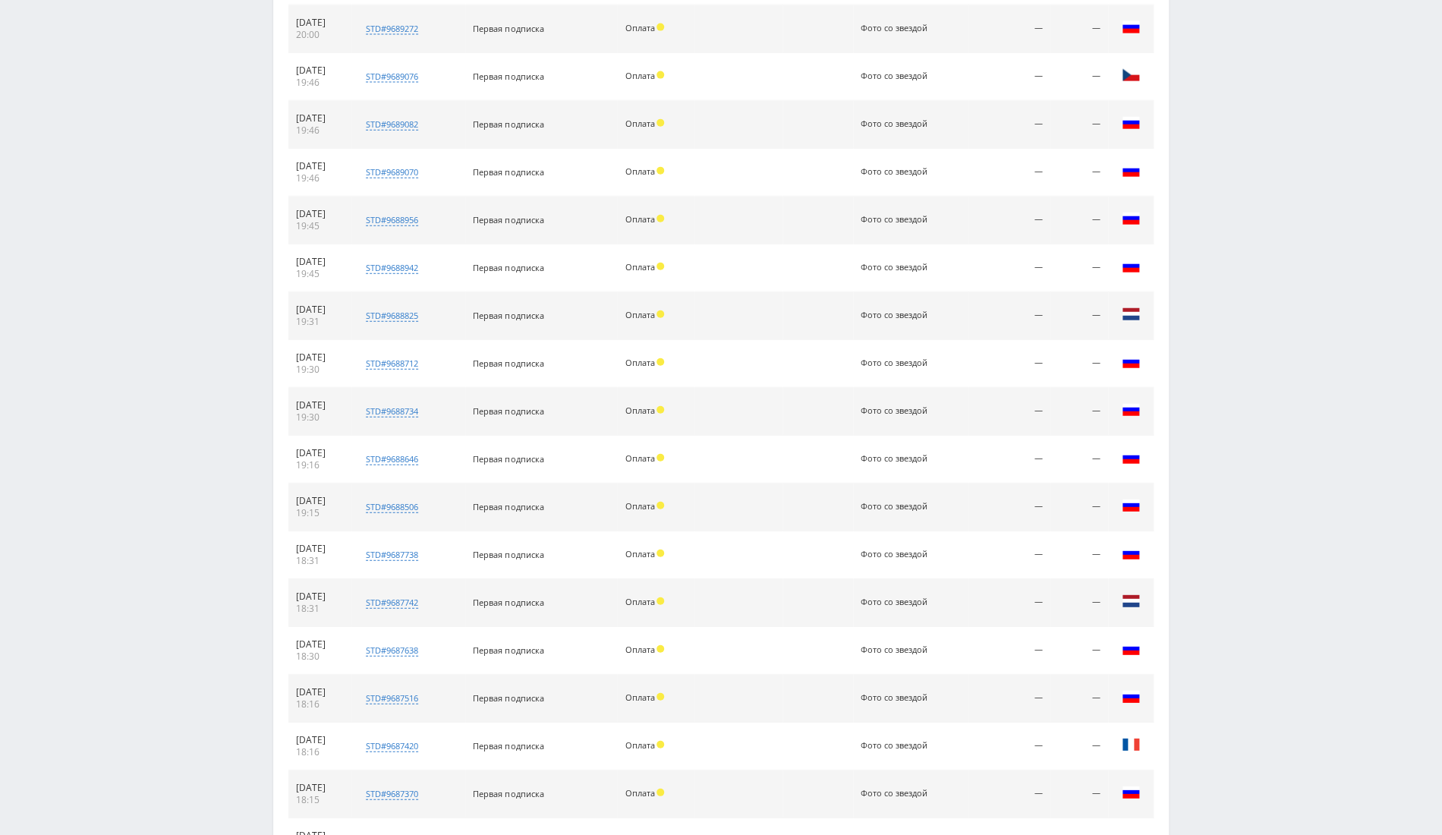
scroll to position [2250, 0]
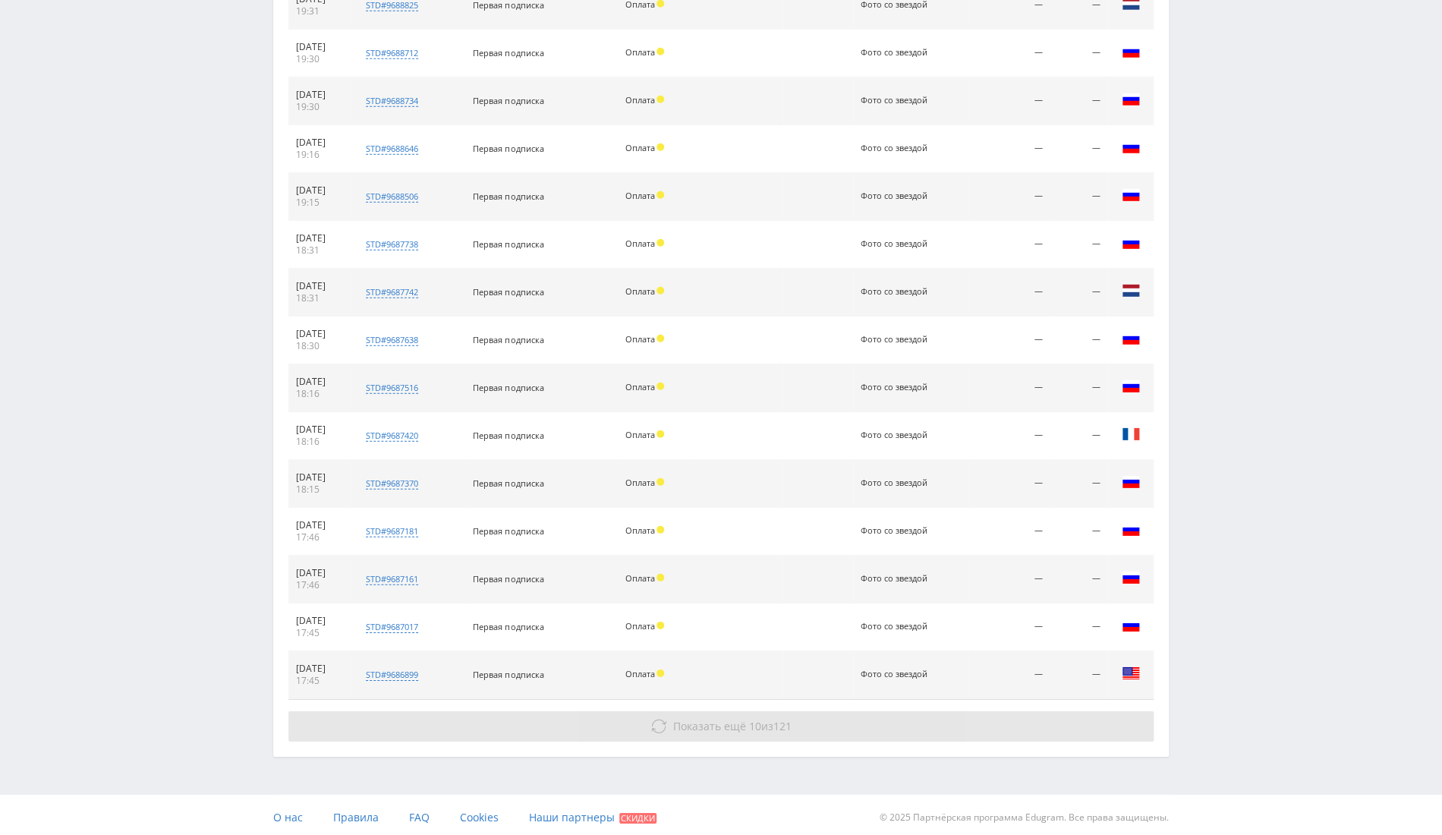
click at [717, 731] on button "Показать ещё 10 из 121" at bounding box center [720, 726] width 865 height 30
click at [717, 730] on button "Показать ещё 10 из 121" at bounding box center [720, 726] width 865 height 30
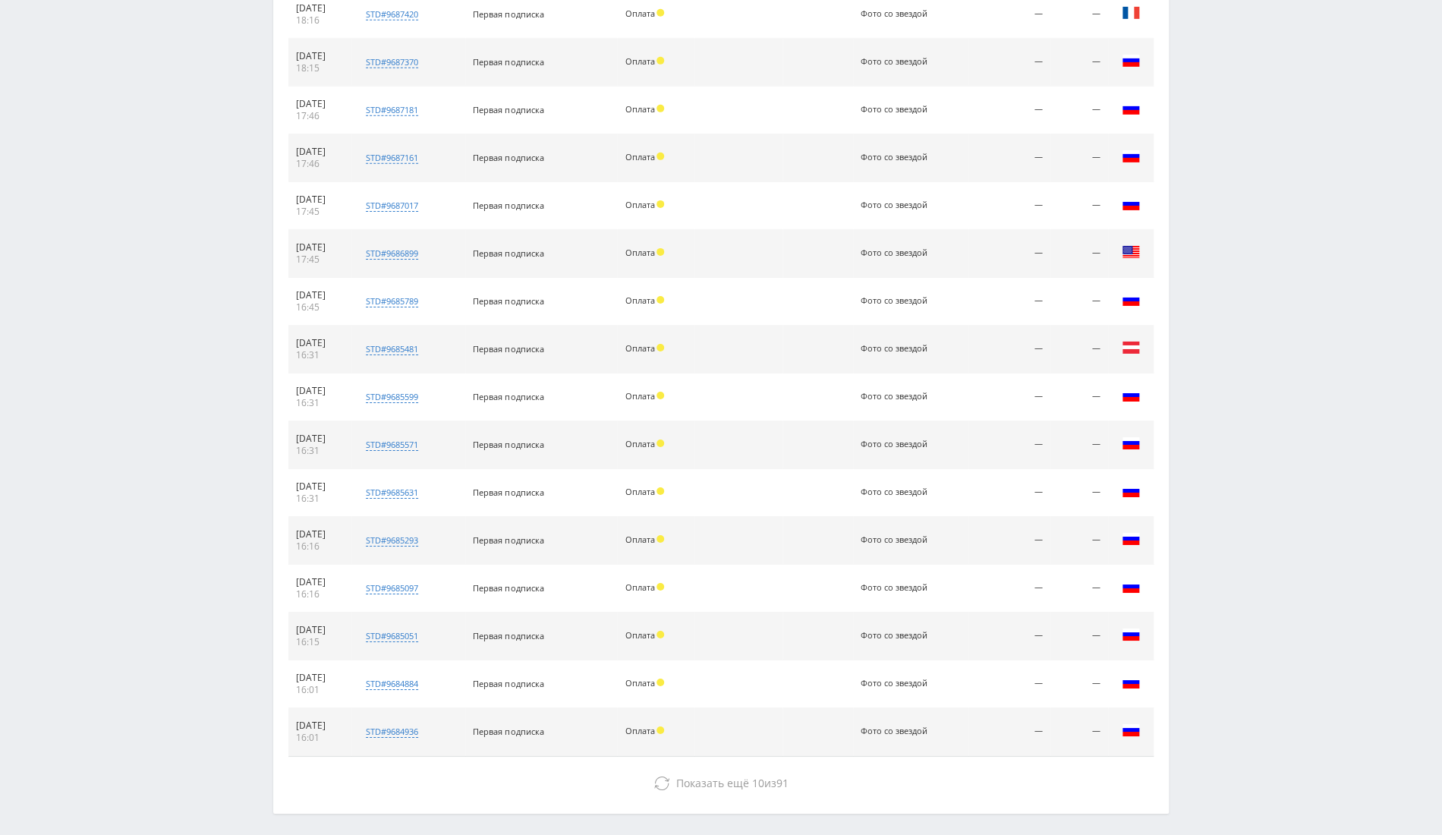
scroll to position [2728, 0]
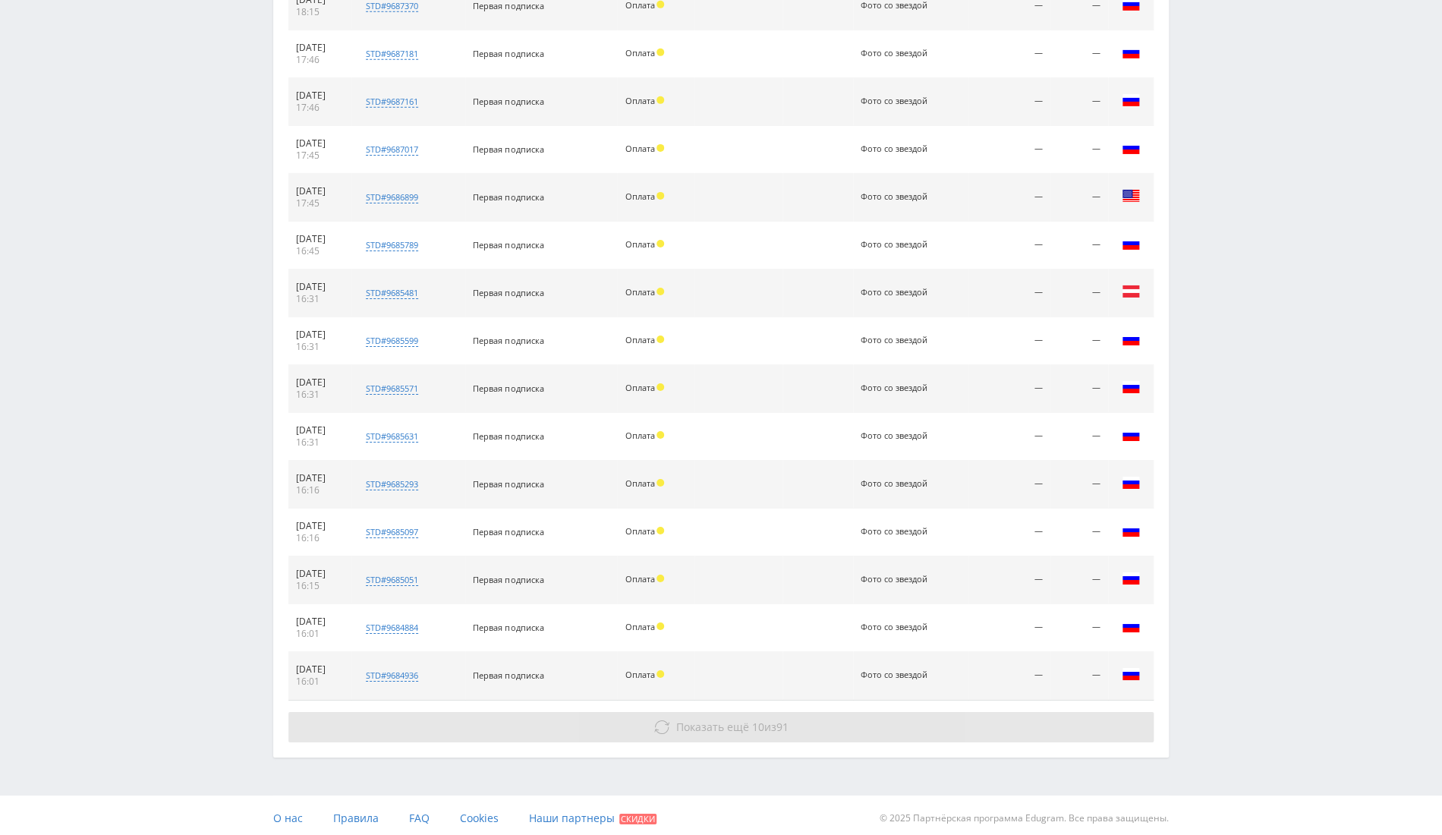
click at [780, 719] on span "91" at bounding box center [782, 726] width 12 height 14
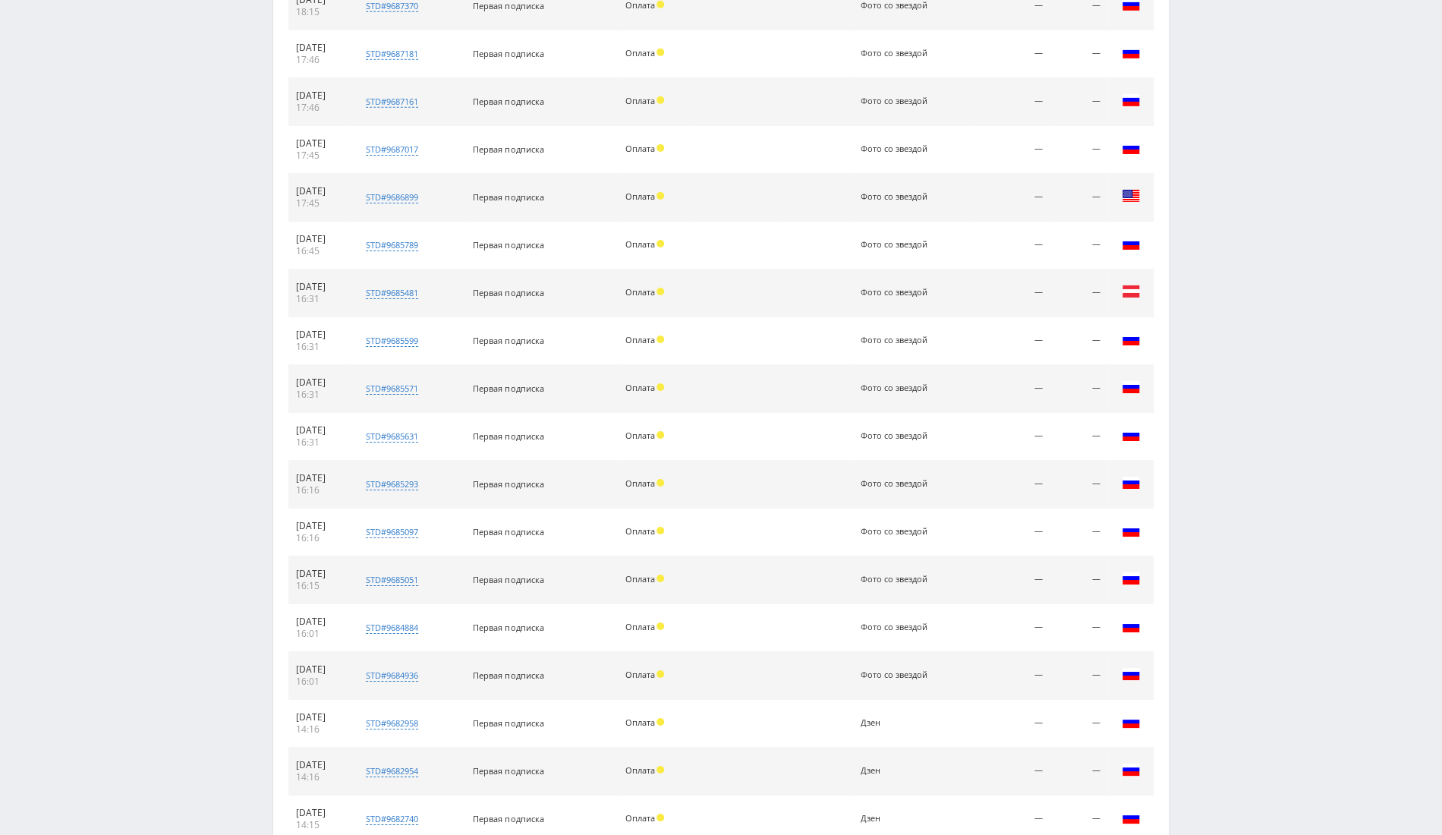
scroll to position [3205, 0]
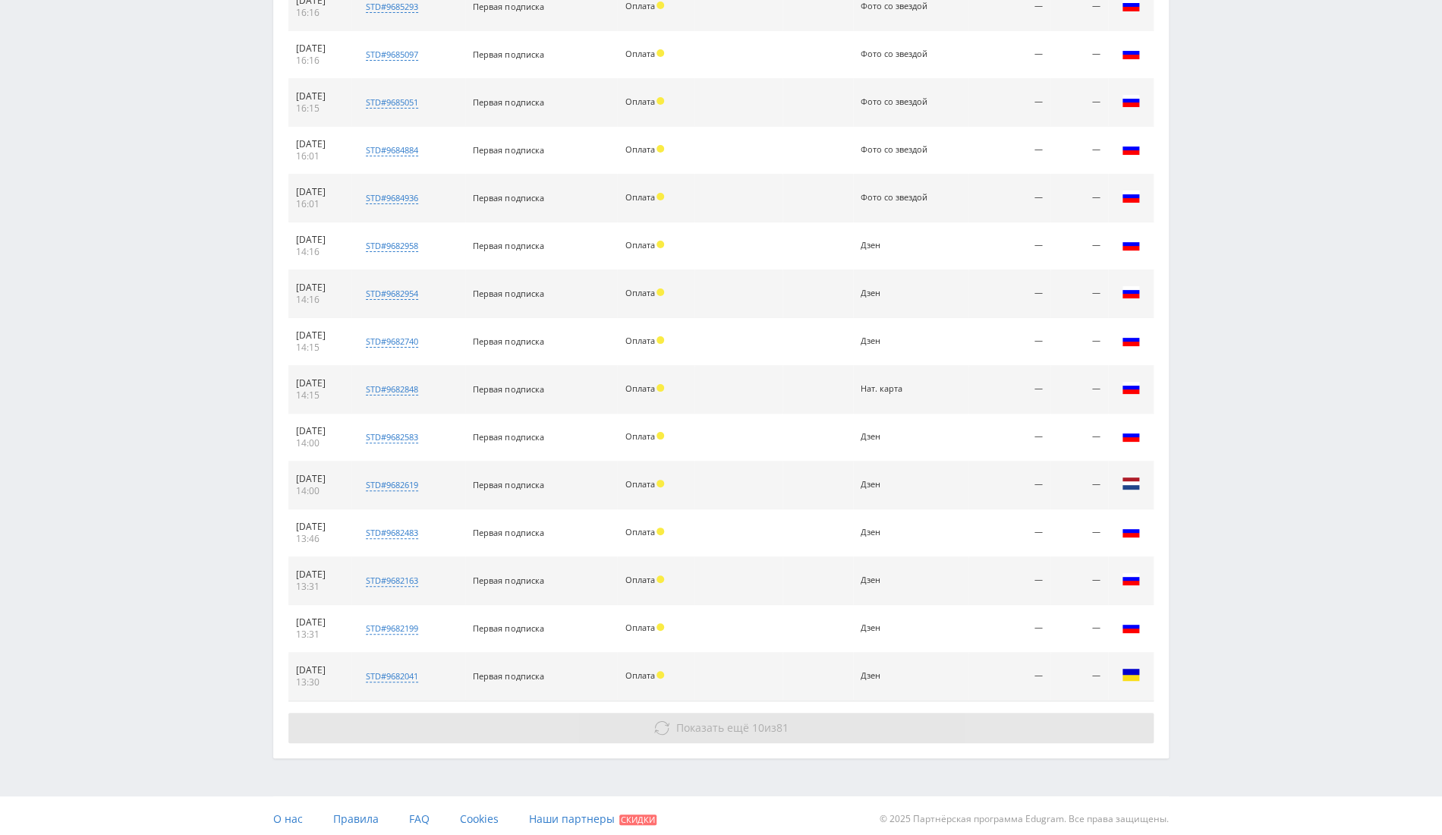
click at [691, 724] on span "Показать ещё" at bounding box center [712, 727] width 73 height 14
click at [741, 712] on button "Показать ещё 10 из 81" at bounding box center [720, 727] width 865 height 30
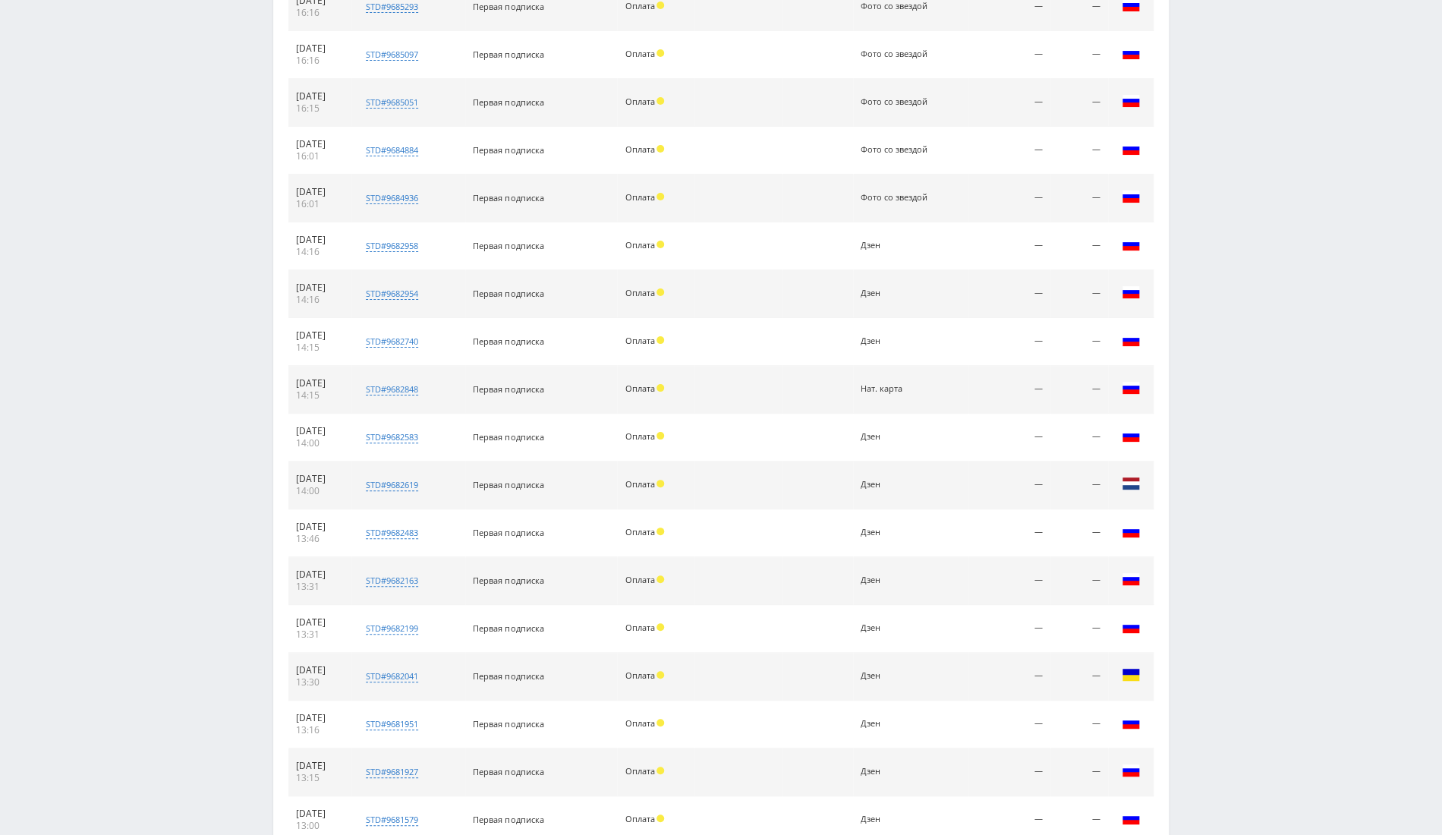
click at [810, 734] on td at bounding box center [817, 724] width 71 height 48
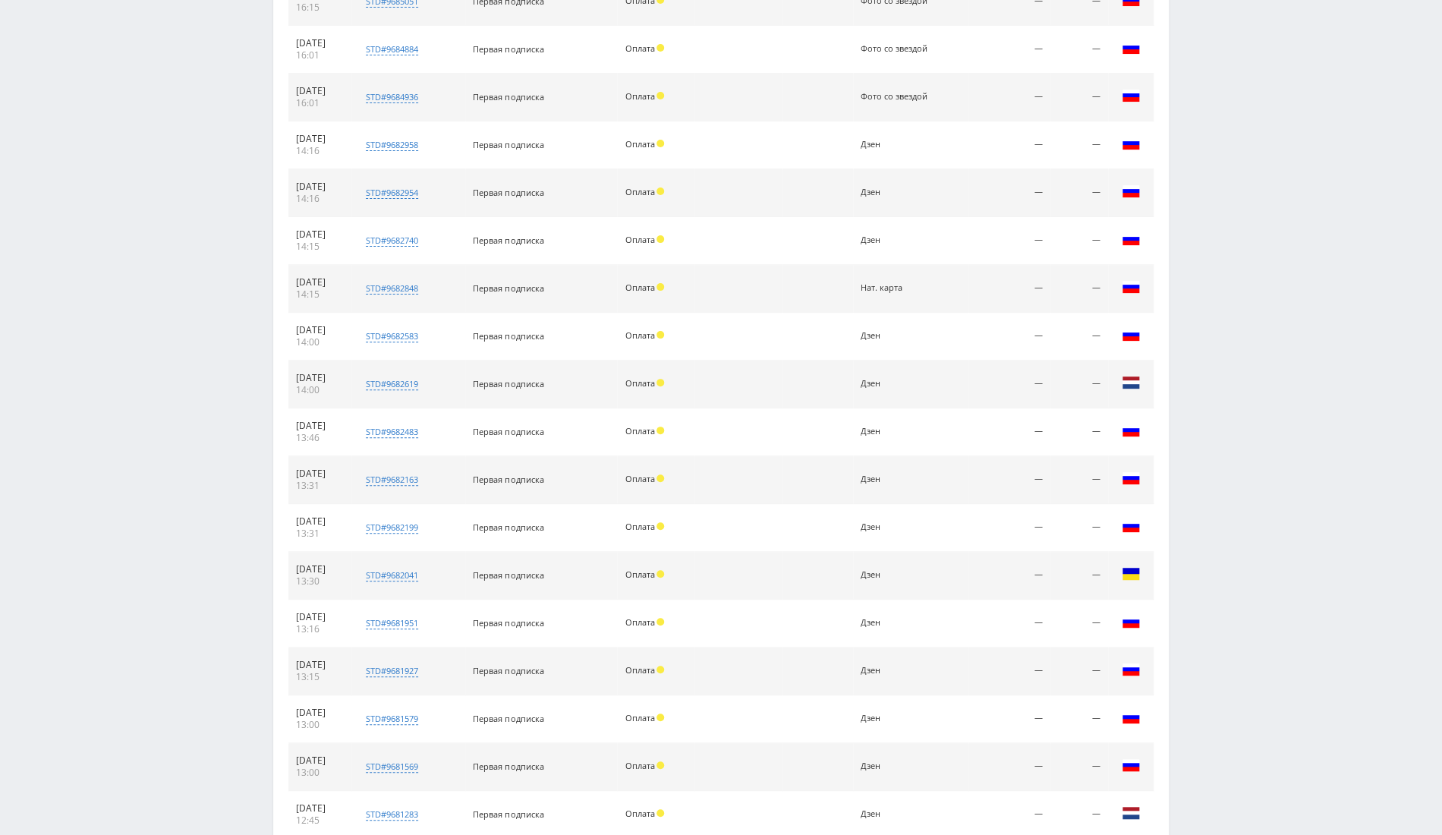
scroll to position [3682, 0]
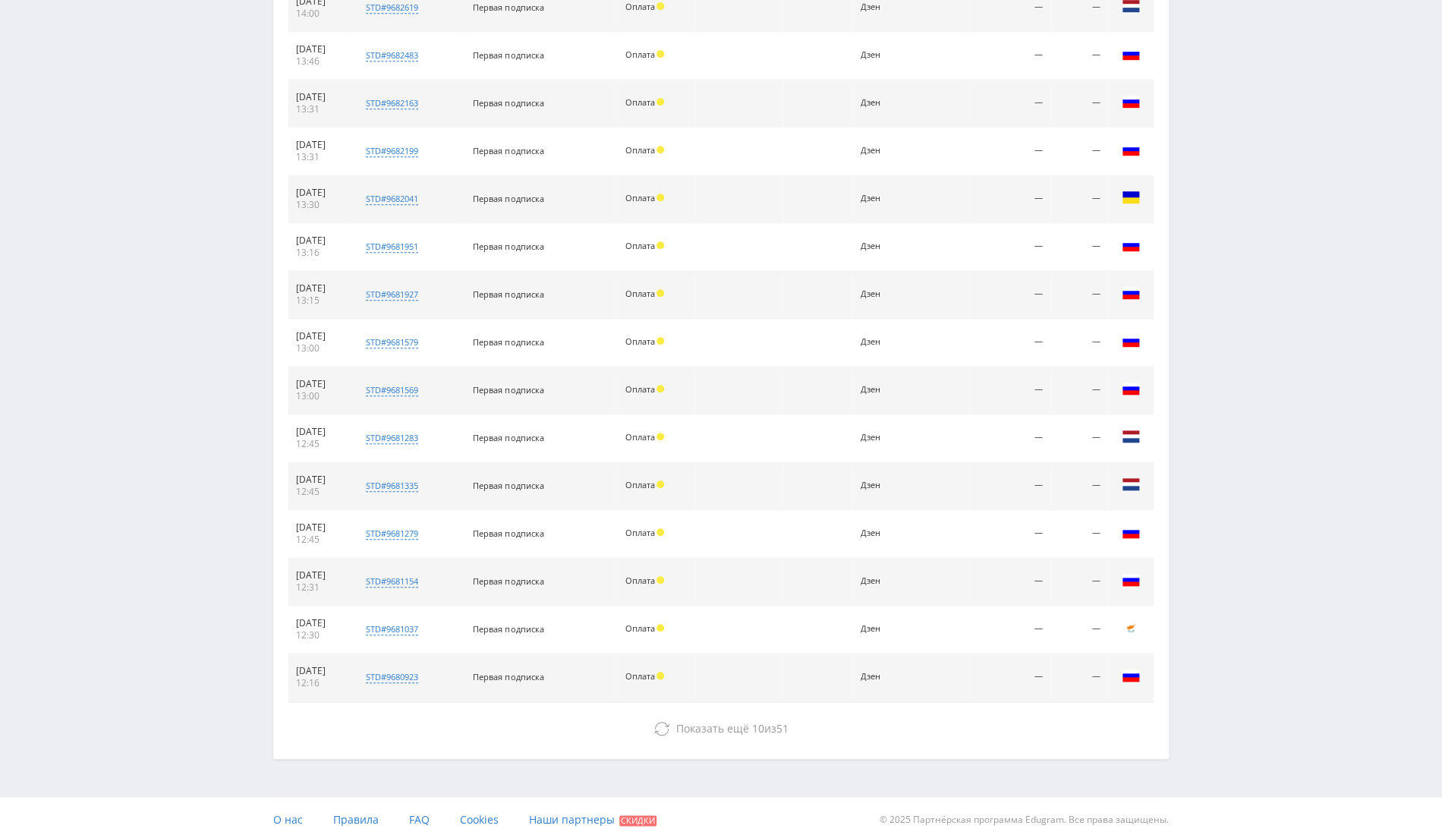
click at [725, 668] on td at bounding box center [738, 677] width 89 height 48
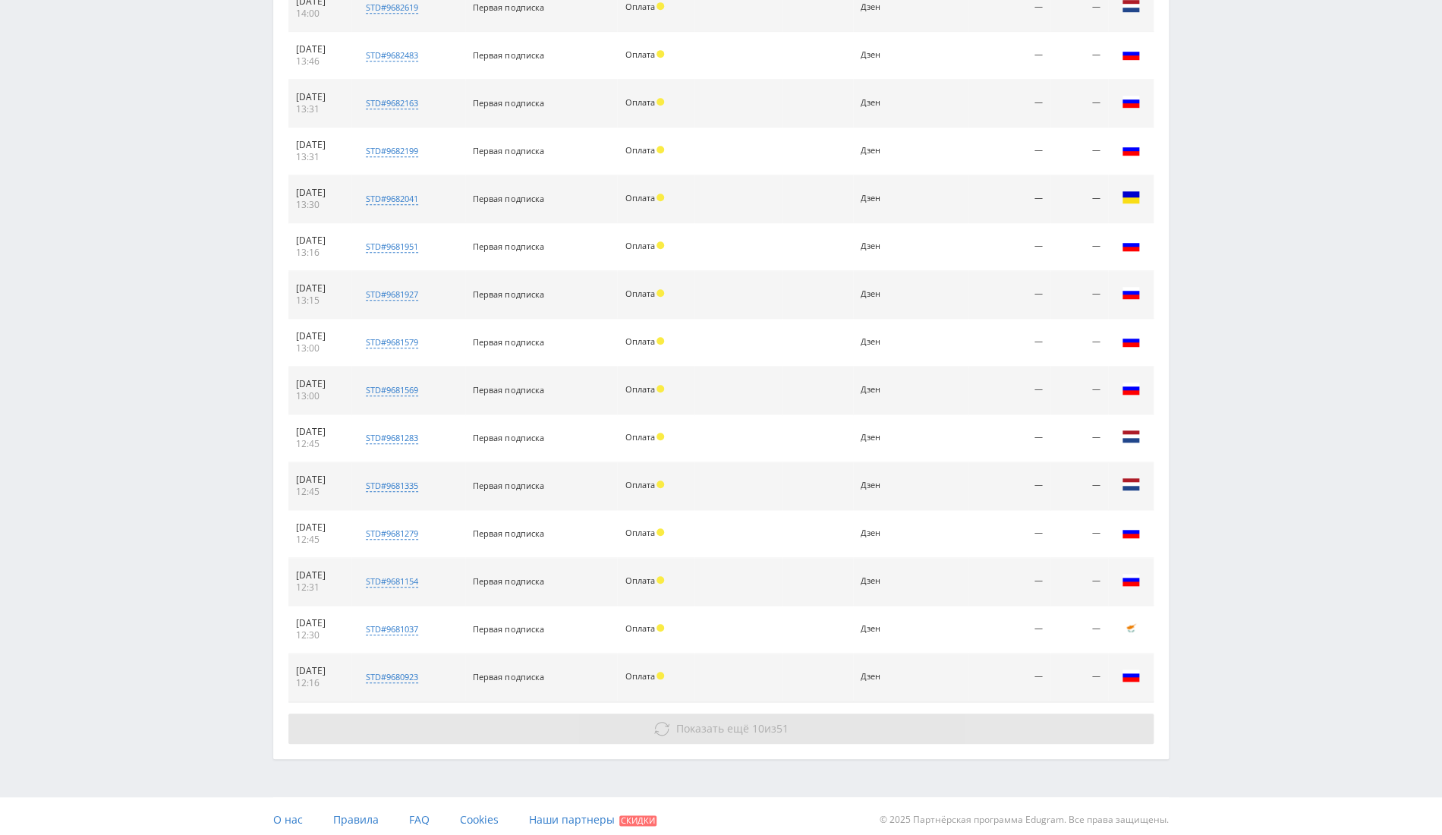
click at [752, 728] on span "10" at bounding box center [758, 728] width 12 height 14
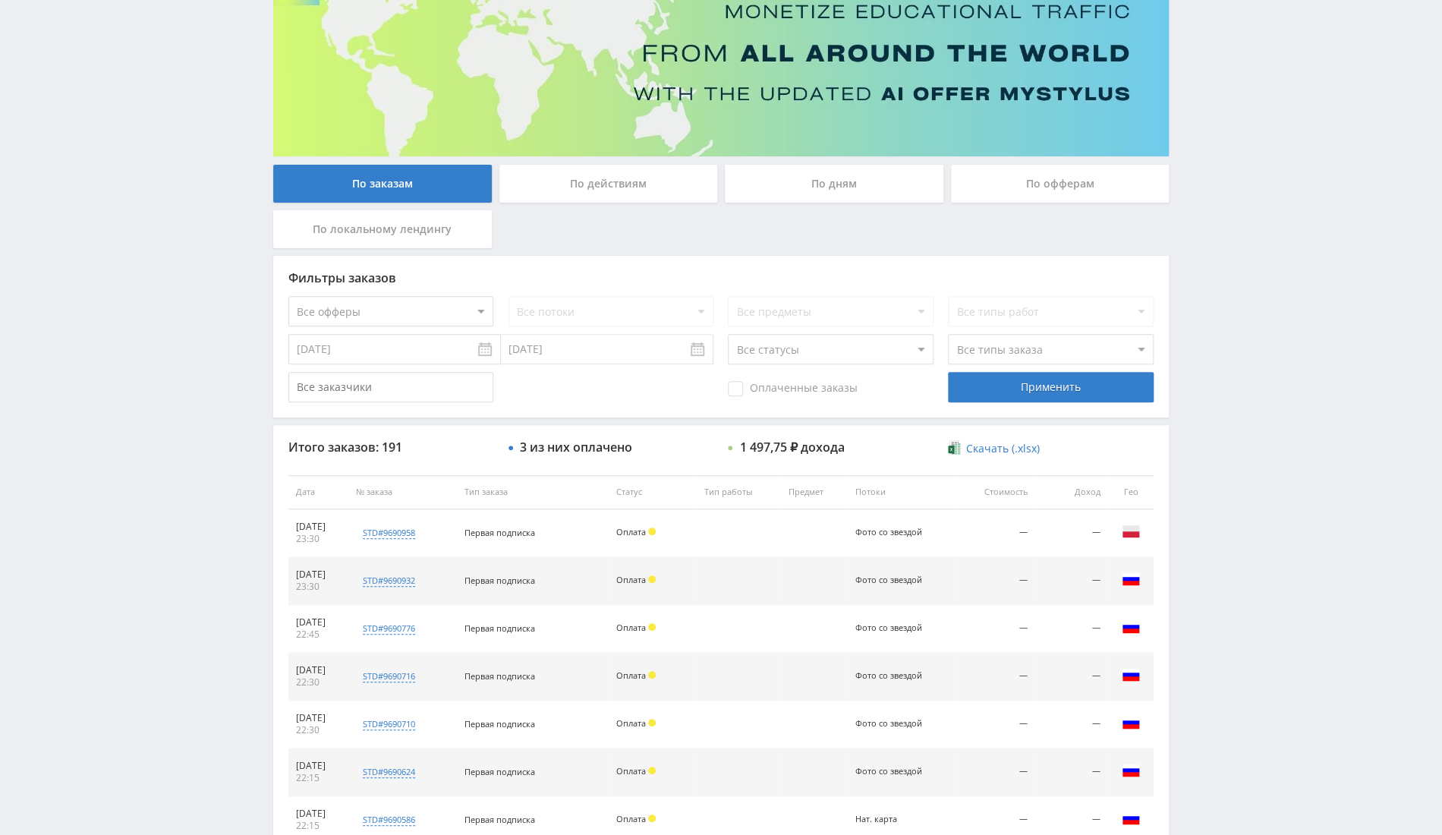
scroll to position [0, 0]
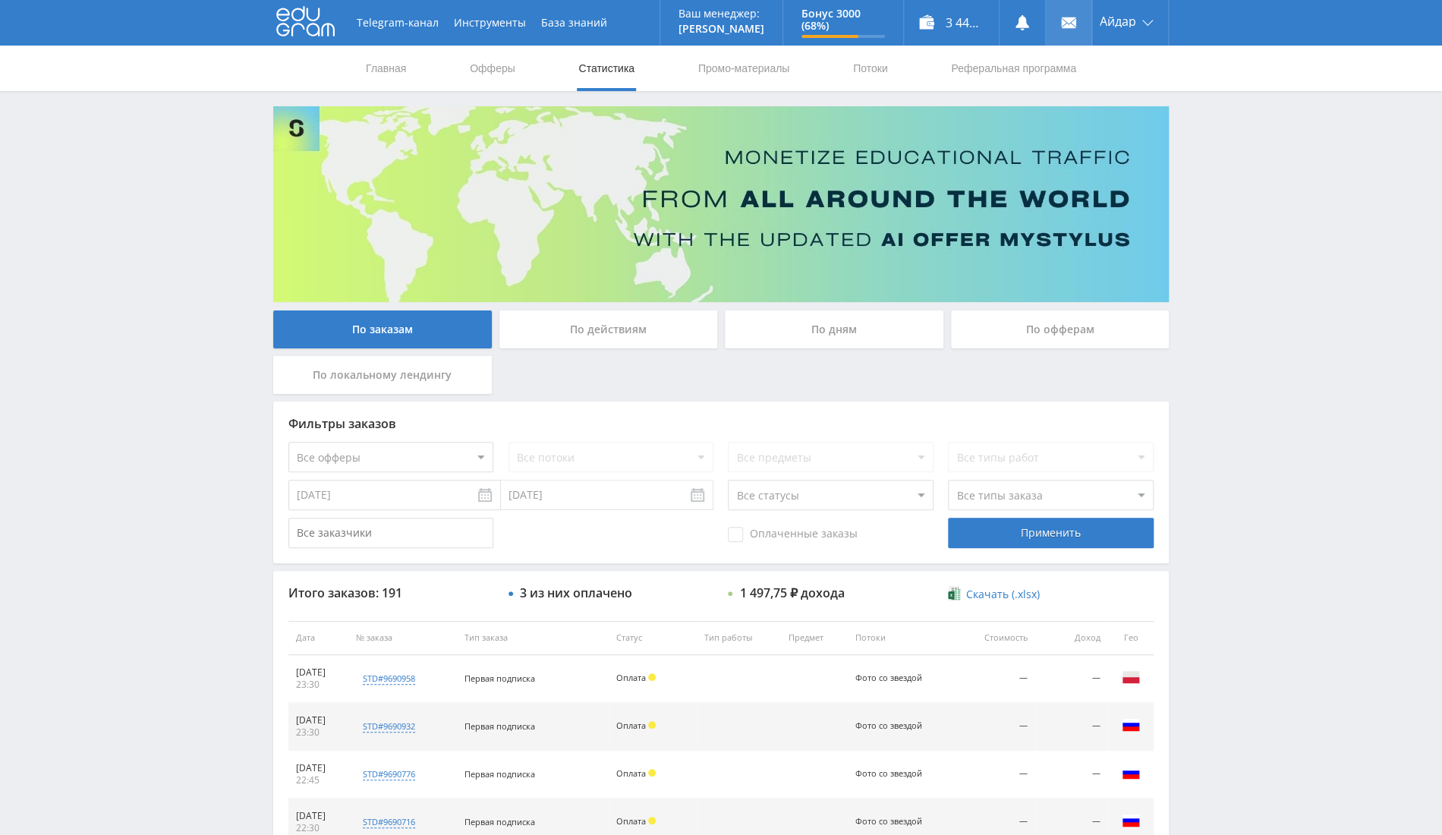
click at [1046, 10] on link at bounding box center [1069, 23] width 46 height 46
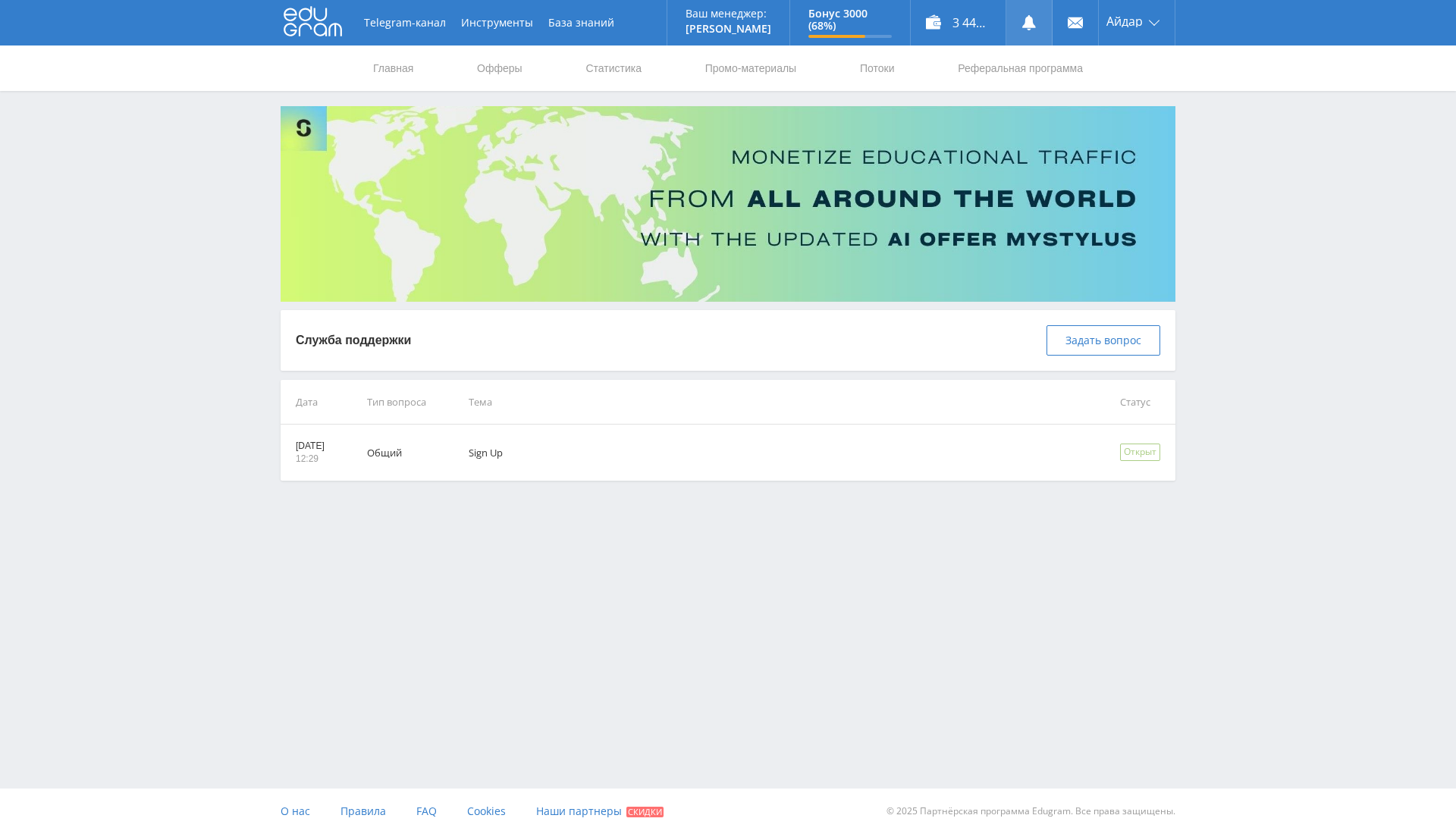
click at [1033, 28] on icon at bounding box center [1028, 22] width 15 height 15
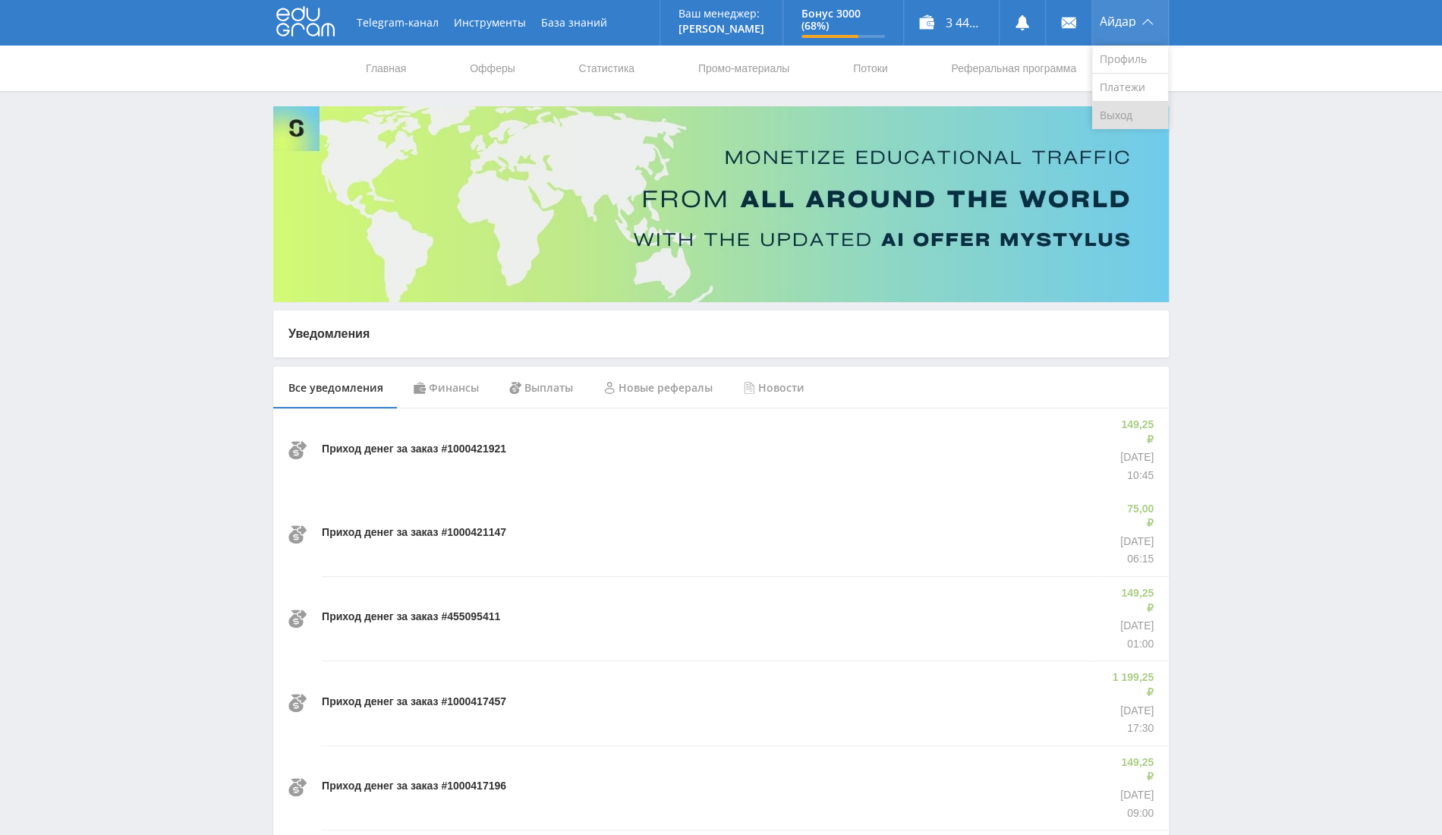
click at [1119, 117] on link "Выход" at bounding box center [1130, 115] width 76 height 27
